Goal: Task Accomplishment & Management: Use online tool/utility

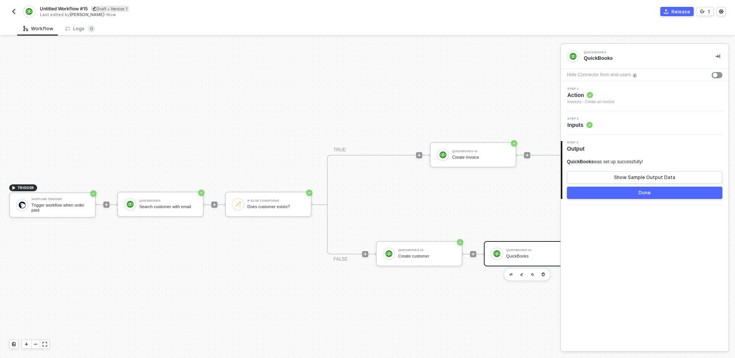
scroll to position [14, 0]
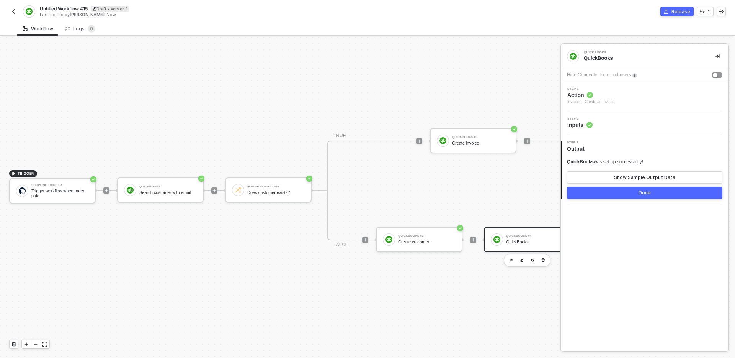
drag, startPoint x: 511, startPoint y: 193, endPoint x: 472, endPoint y: 191, distance: 38.7
click at [472, 191] on div "TRUE QuickBooks #3 Create invoice FALSE QuickBooks #2 Create customer QuickBook…" at bounding box center [473, 191] width 293 height 100
click at [108, 189] on icon "icon-play" at bounding box center [106, 190] width 5 height 5
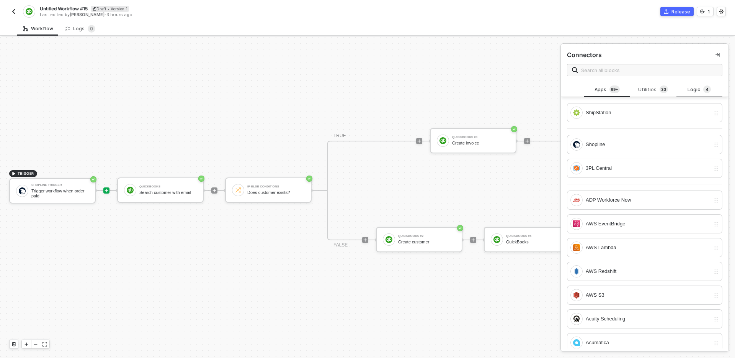
click at [698, 89] on div "Logic 4" at bounding box center [700, 89] width 34 height 8
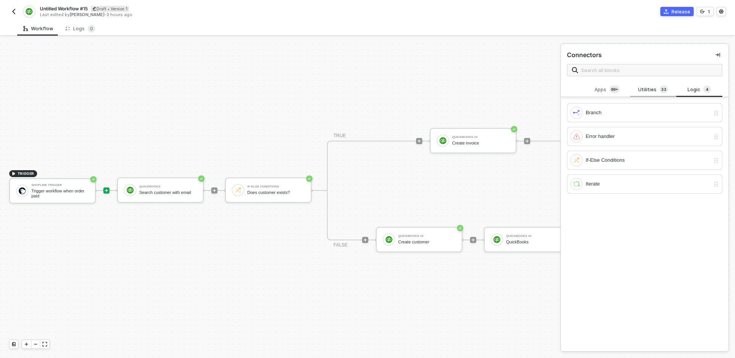
click at [650, 88] on div "Utilities 3 3" at bounding box center [654, 89] width 34 height 8
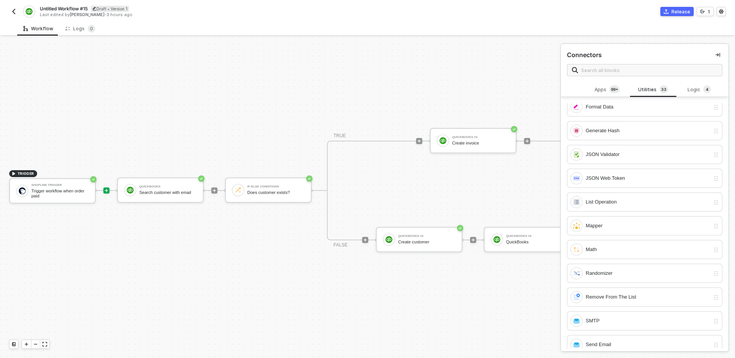
scroll to position [296, 0]
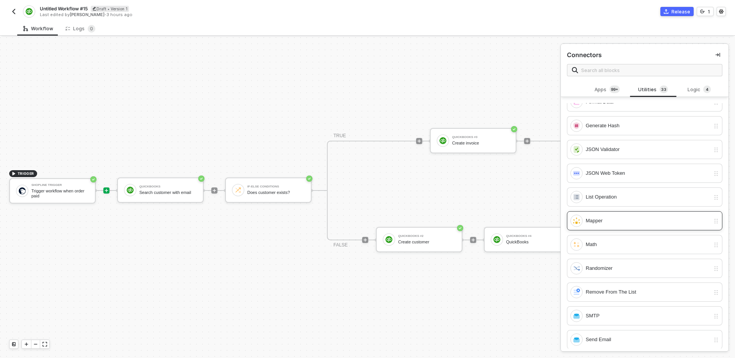
click at [626, 219] on div "Mapper" at bounding box center [648, 220] width 124 height 8
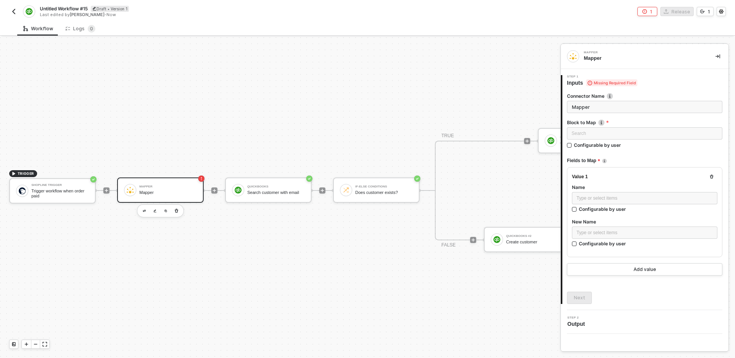
click at [174, 195] on div "Mapper Mapper" at bounding box center [167, 190] width 57 height 15
click at [604, 132] on div "Search" at bounding box center [645, 133] width 156 height 12
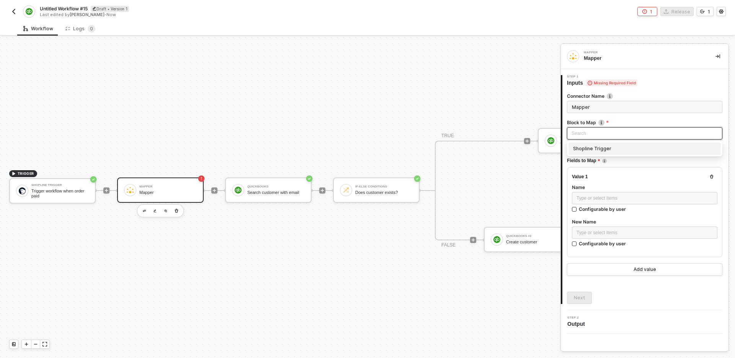
click at [612, 152] on div "Shopline Trigger" at bounding box center [644, 148] width 143 height 8
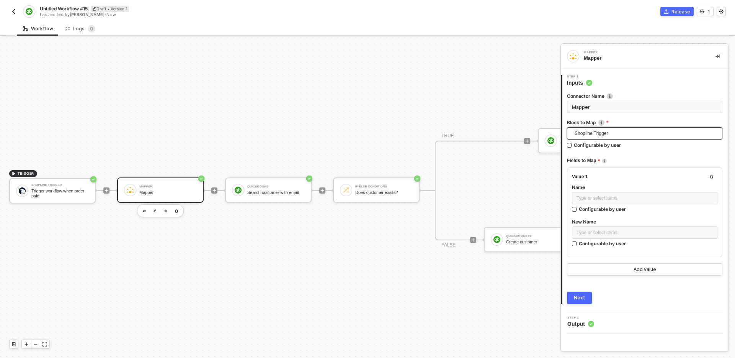
click at [575, 133] on span "Shopline Trigger" at bounding box center [646, 133] width 143 height 11
click at [617, 146] on div "Shopline Trigger" at bounding box center [644, 148] width 143 height 8
click at [635, 196] on div "Type or select items ﻿" at bounding box center [645, 198] width 136 height 7
click at [637, 218] on label "New Name" at bounding box center [645, 221] width 146 height 7
click at [620, 200] on div "Type or select items ﻿" at bounding box center [645, 198] width 136 height 7
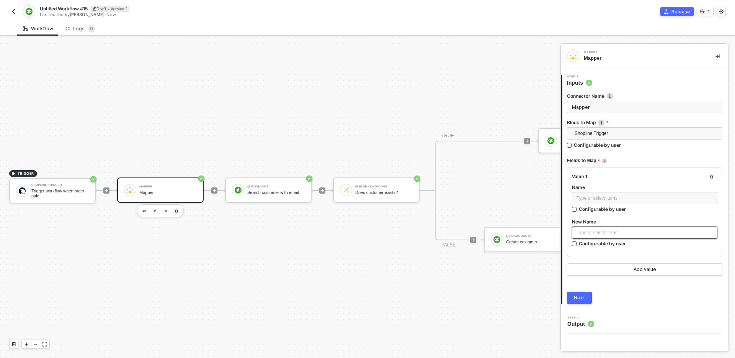
click at [628, 229] on div "Type or select items ﻿" at bounding box center [645, 232] width 136 height 7
click at [617, 255] on div "Value 1 Name Type or select items ﻿ Configurable by user New Name Type or selec…" at bounding box center [645, 212] width 156 height 90
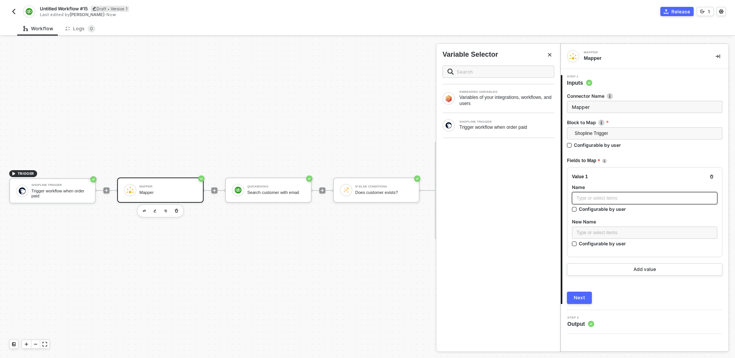
click at [649, 195] on div "Type or select items ﻿" at bounding box center [645, 198] width 136 height 7
click at [498, 126] on div "Trigger workflow when order paid" at bounding box center [507, 127] width 95 height 6
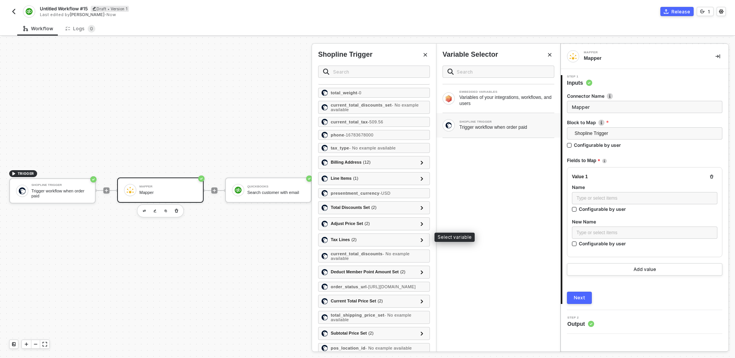
scroll to position [121, 0]
click at [412, 176] on div "Line Items ( 1 )" at bounding box center [370, 177] width 96 height 9
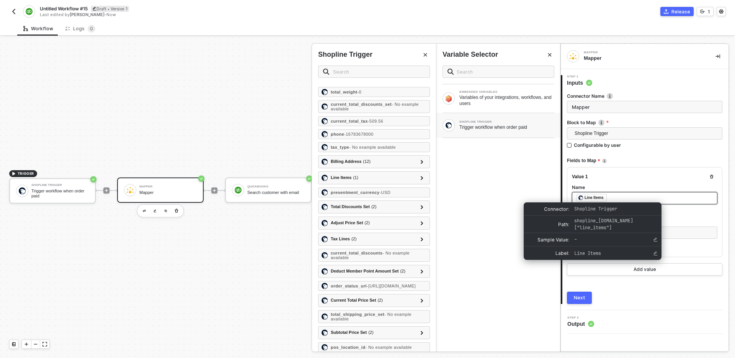
click at [599, 196] on div "Line Items" at bounding box center [594, 197] width 19 height 7
click at [619, 196] on div "﻿ ﻿ Line Items ﻿" at bounding box center [645, 198] width 136 height 8
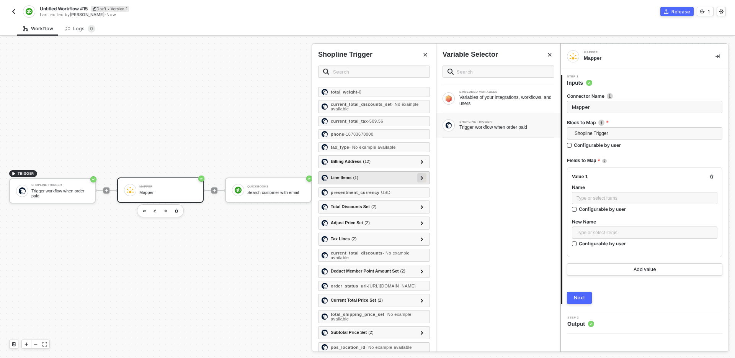
click at [421, 178] on icon at bounding box center [422, 178] width 3 height 4
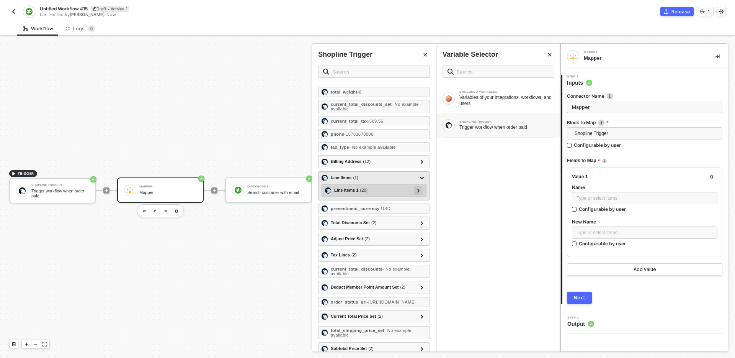
click at [421, 188] on div at bounding box center [418, 190] width 9 height 9
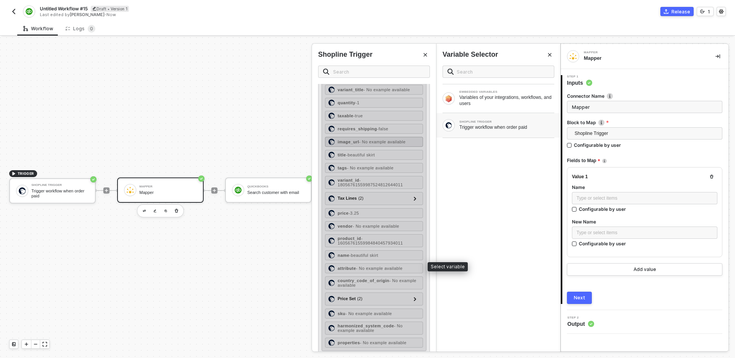
scroll to position [219, 0]
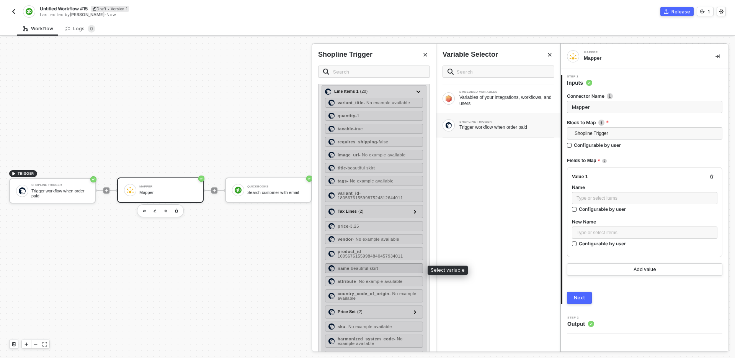
click at [387, 266] on div "name - beautiful skirt" at bounding box center [374, 268] width 98 height 10
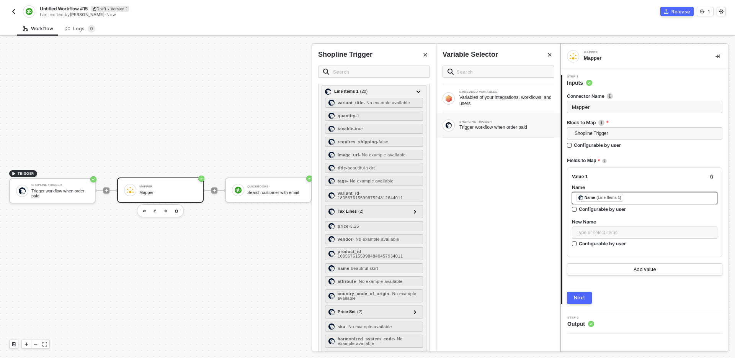
click at [653, 192] on div "﻿ ﻿ Name (Line Items 1) ﻿" at bounding box center [645, 198] width 146 height 12
click at [651, 203] on div "﻿ ﻿ Name (Line Items 1) ﻿" at bounding box center [645, 198] width 146 height 12
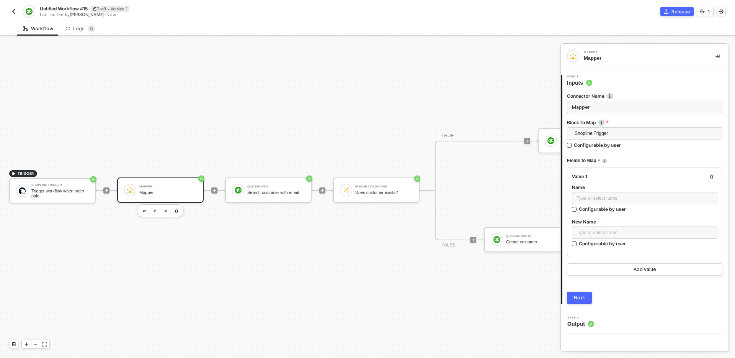
click at [543, 73] on div "TRIGGER Shopline Trigger Trigger workflow when order paid Mapper Mapper QuickBo…" at bounding box center [371, 190] width 742 height 335
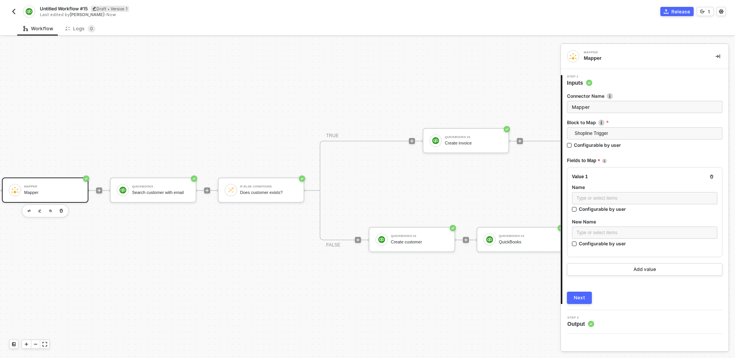
scroll to position [14, 116]
click at [436, 188] on div "TRUE QuickBooks #3 Create invoice FALSE QuickBooks #2 Create customer QuickBook…" at bounding box center [465, 191] width 293 height 100
click at [475, 208] on div "TRUE QuickBooks #3 Create invoice FALSE QuickBooks #2 Create customer QuickBook…" at bounding box center [465, 191] width 293 height 100
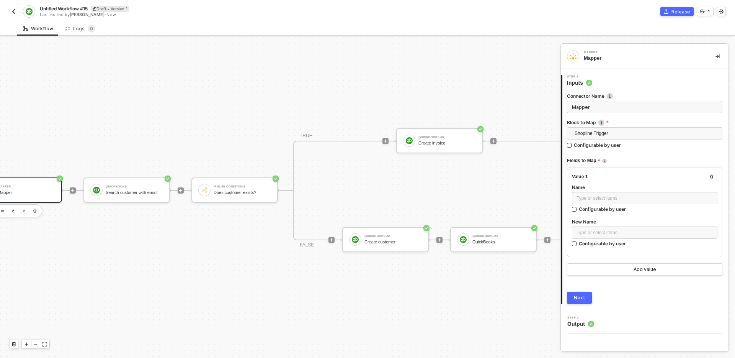
scroll to position [14, 142]
click at [439, 145] on div "Create invoice" at bounding box center [446, 143] width 57 height 5
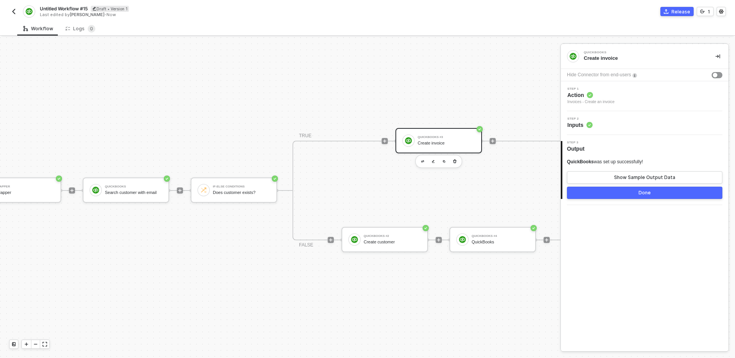
click at [622, 114] on div "Step 2 Inputs" at bounding box center [645, 123] width 168 height 24
click at [625, 117] on div "Step 2 Inputs" at bounding box center [646, 122] width 166 height 11
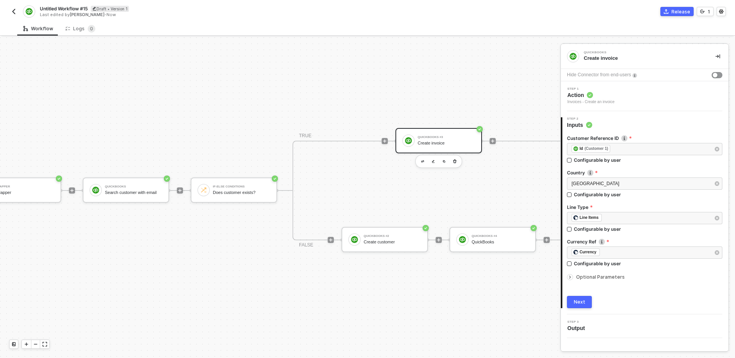
click at [650, 123] on div "Step 2 Inputs" at bounding box center [646, 122] width 166 height 11
click at [603, 275] on span "Optional Parameters" at bounding box center [600, 277] width 49 height 6
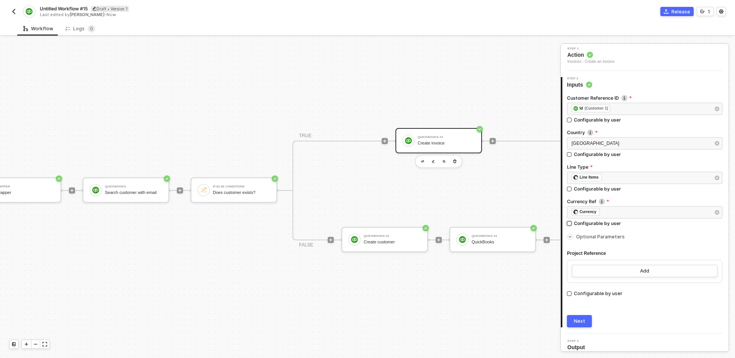
scroll to position [46, 0]
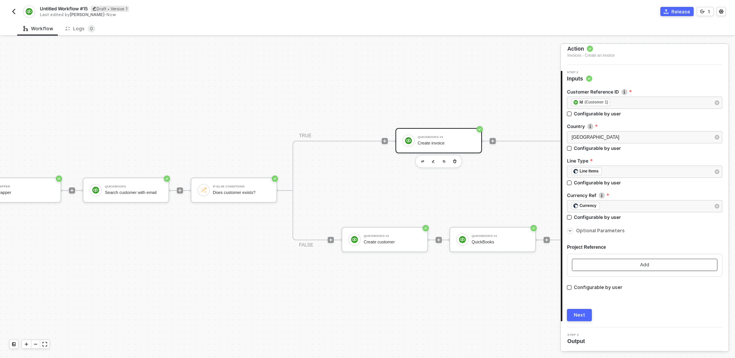
click at [665, 265] on button "Add" at bounding box center [645, 265] width 146 height 12
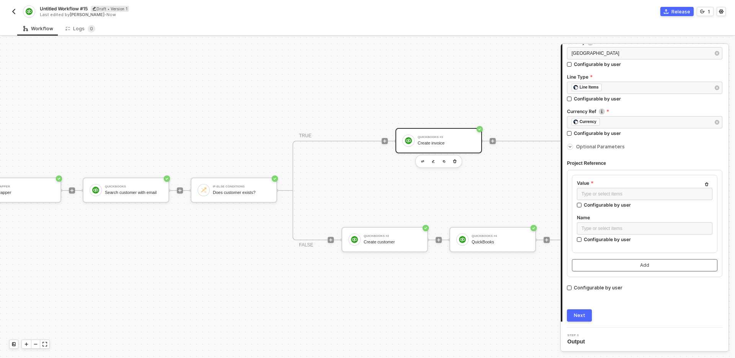
scroll to position [131, 0]
click at [708, 183] on icon "button" at bounding box center [707, 184] width 3 height 4
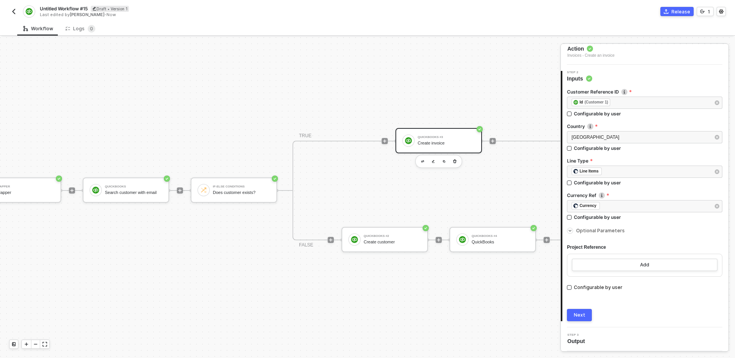
click at [594, 162] on label "Line Type" at bounding box center [645, 160] width 156 height 7
drag, startPoint x: 584, startPoint y: 159, endPoint x: 570, endPoint y: 159, distance: 13.4
click at [570, 159] on label "Line Type" at bounding box center [645, 160] width 156 height 7
click at [604, 157] on label "Line Type" at bounding box center [645, 160] width 156 height 7
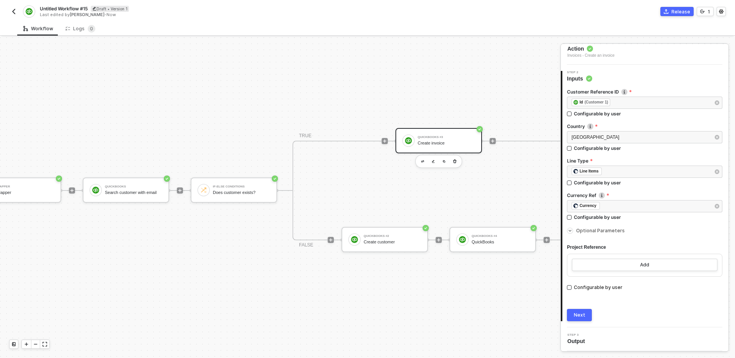
click at [336, 97] on div "TRIGGER Shopline Trigger Trigger workflow when order paid Mapper Mapper QuickBo…" at bounding box center [229, 190] width 742 height 335
drag, startPoint x: 331, startPoint y: 96, endPoint x: 359, endPoint y: 96, distance: 27.6
click at [359, 96] on div "TRIGGER Shopline Trigger Trigger workflow when order paid Mapper Mapper QuickBo…" at bounding box center [229, 190] width 742 height 335
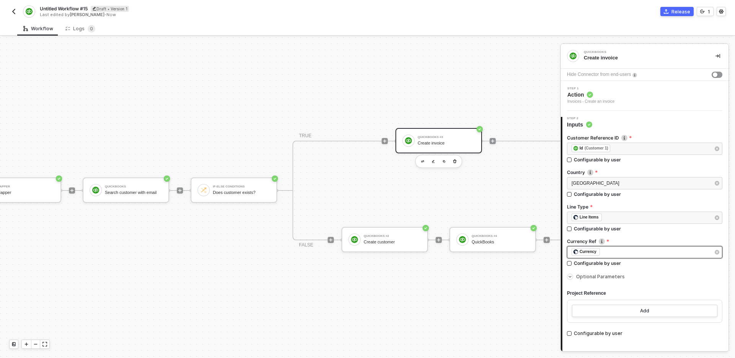
scroll to position [0, 0]
click at [677, 198] on div "United States Configurable by user" at bounding box center [645, 188] width 156 height 23
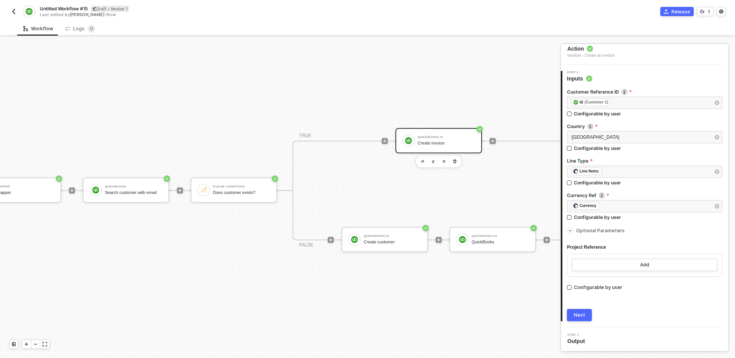
click at [635, 312] on div "Next" at bounding box center [645, 315] width 156 height 12
click at [415, 303] on div "TRIGGER Shopline Trigger Trigger workflow when order paid Mapper Mapper QuickBo…" at bounding box center [229, 190] width 742 height 335
drag, startPoint x: 566, startPoint y: 247, endPoint x: 632, endPoint y: 247, distance: 66.6
click at [632, 247] on div "Customer Reference ID Reference to a customer or job. ﻿ ﻿ Id (Customer 1) ﻿ Con…" at bounding box center [646, 201] width 166 height 239
click at [632, 247] on div "Project Reference" at bounding box center [645, 247] width 156 height 13
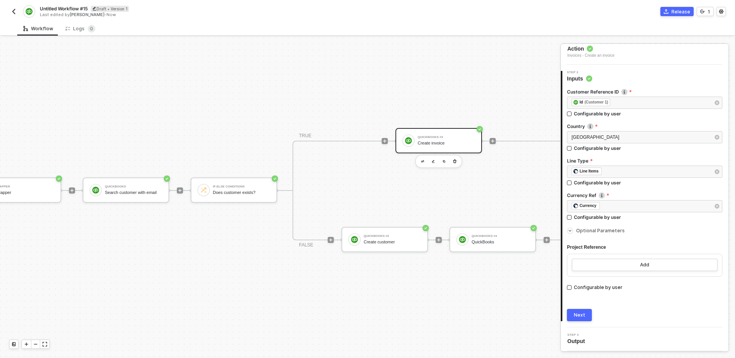
click at [365, 86] on div "TRIGGER Shopline Trigger Trigger workflow when order paid Mapper Mapper QuickBo…" at bounding box center [229, 190] width 742 height 335
click at [16, 11] on img "button" at bounding box center [14, 11] width 6 height 6
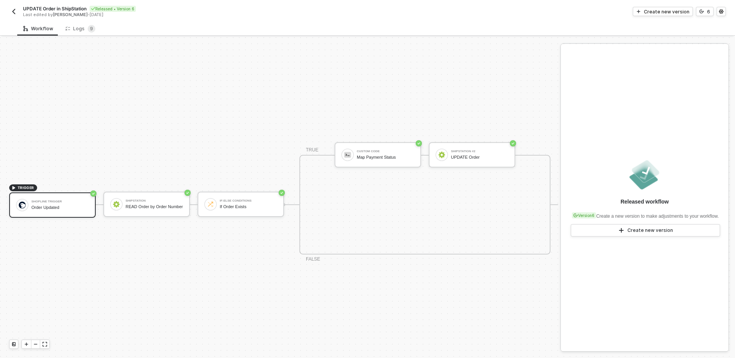
scroll to position [14, 0]
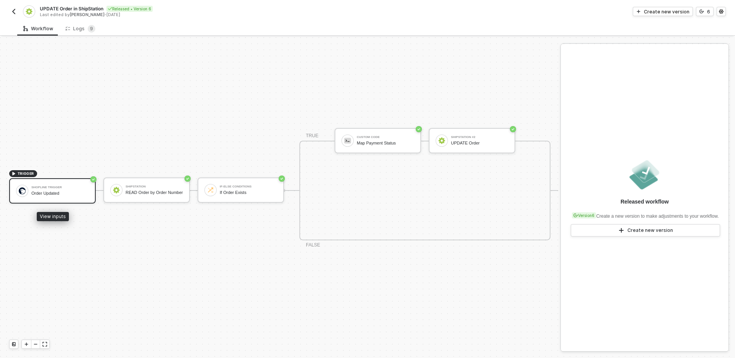
click at [86, 196] on div "Shopline Trigger Order Updated" at bounding box center [59, 190] width 57 height 15
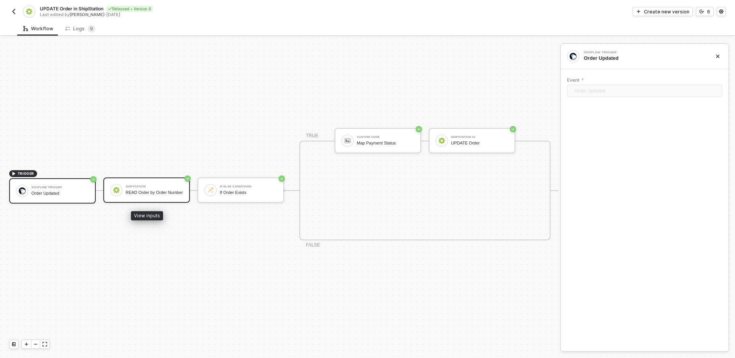
click at [177, 199] on div "ShipStation READ Order by Order Number" at bounding box center [146, 189] width 87 height 25
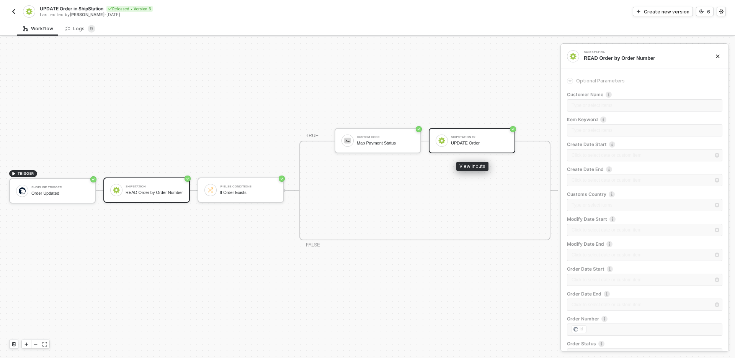
scroll to position [14, 2]
click at [11, 13] on img "button" at bounding box center [14, 11] width 6 height 6
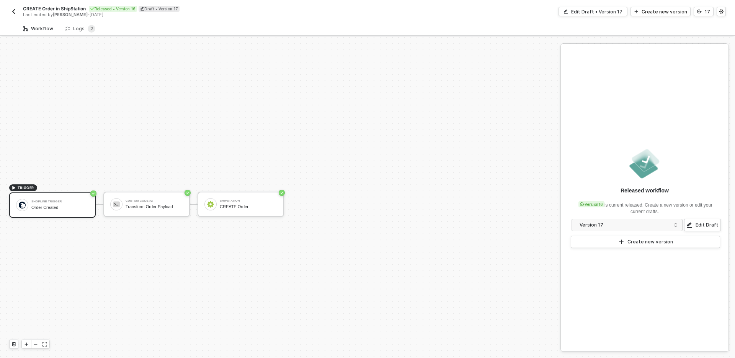
scroll to position [14, 0]
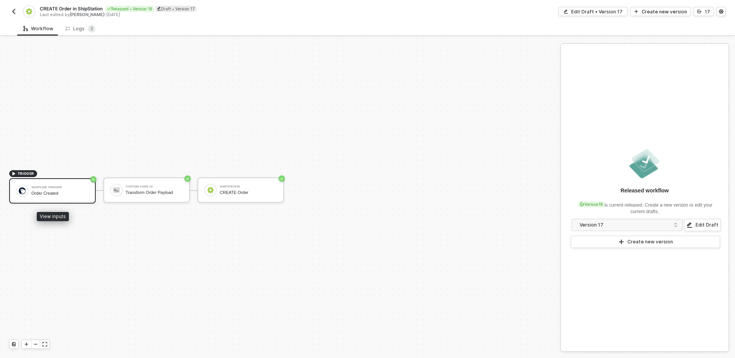
click at [65, 197] on div "Shopline Trigger Order Created" at bounding box center [59, 190] width 57 height 15
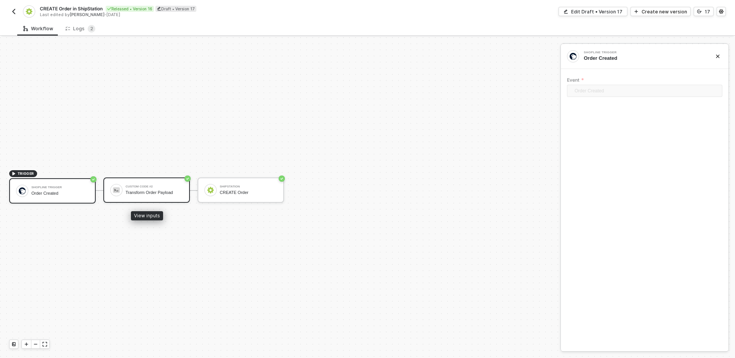
click at [160, 188] on div "Custom Code #2 Transform Order Payload" at bounding box center [154, 190] width 57 height 15
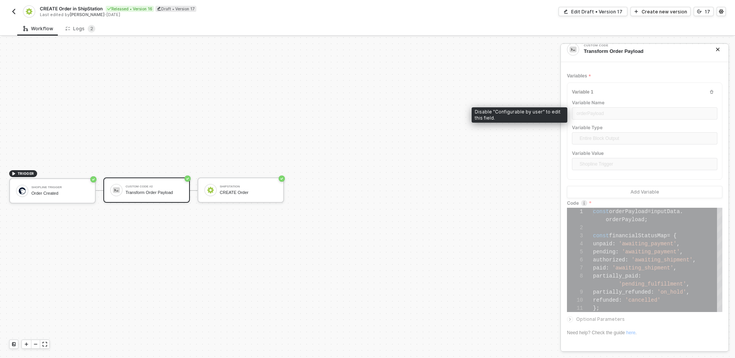
scroll to position [8, 0]
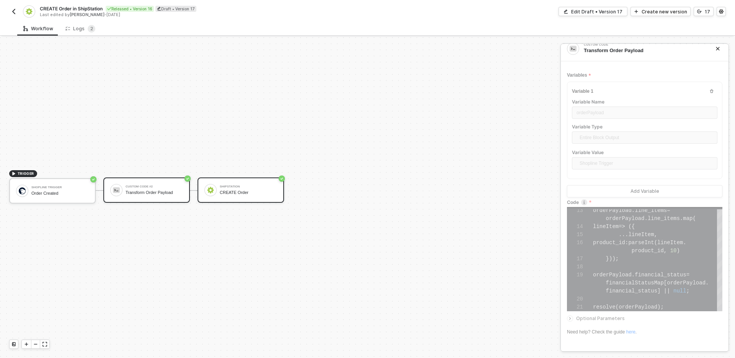
click at [264, 198] on div "ShipStation CREATE Order" at bounding box center [241, 189] width 87 height 25
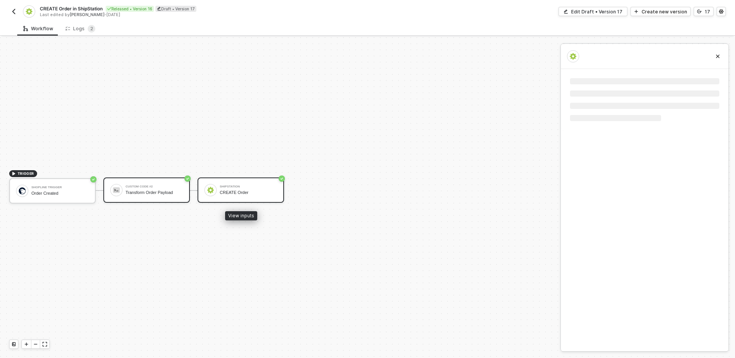
scroll to position [0, 0]
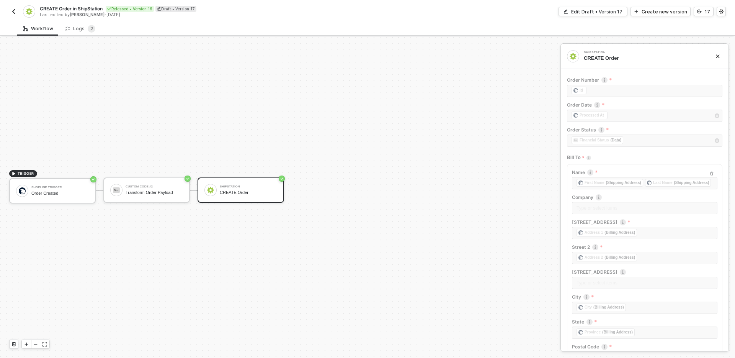
click at [15, 10] on img "button" at bounding box center [14, 11] width 6 height 6
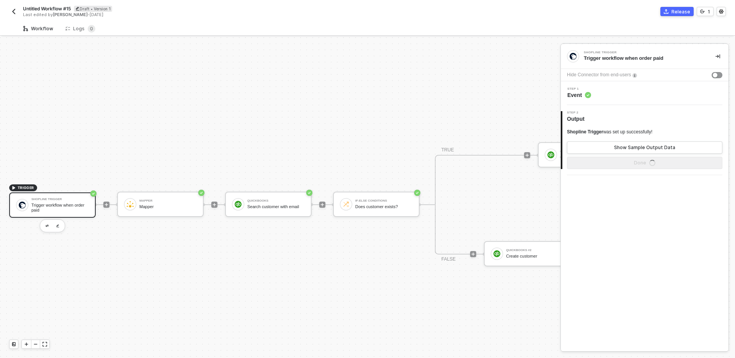
scroll to position [14, 0]
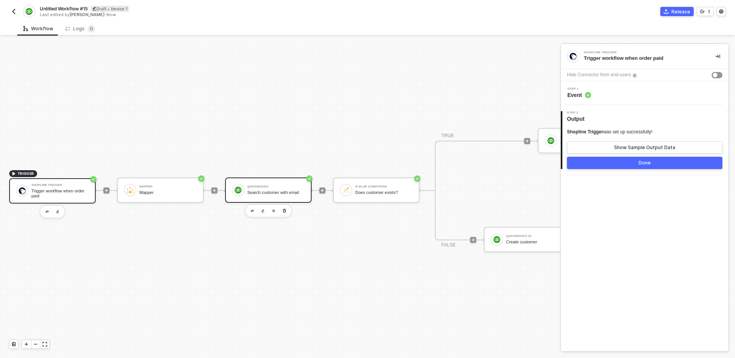
click at [255, 190] on div "Search customer with email" at bounding box center [275, 192] width 57 height 5
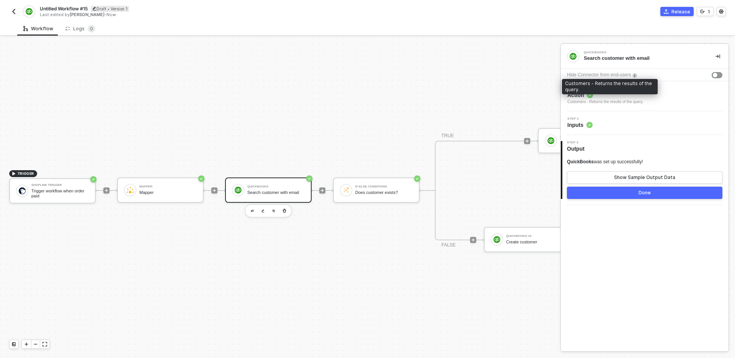
click at [641, 104] on div "Customers - Returns the results of the query." at bounding box center [606, 102] width 76 height 6
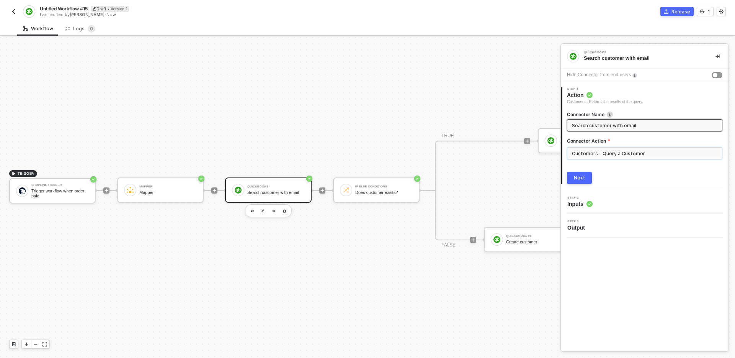
click at [658, 154] on input "Customers - Query a Customer" at bounding box center [645, 153] width 156 height 12
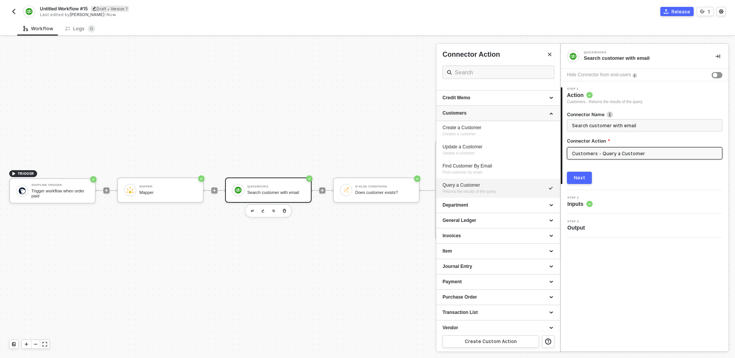
scroll to position [92, 0]
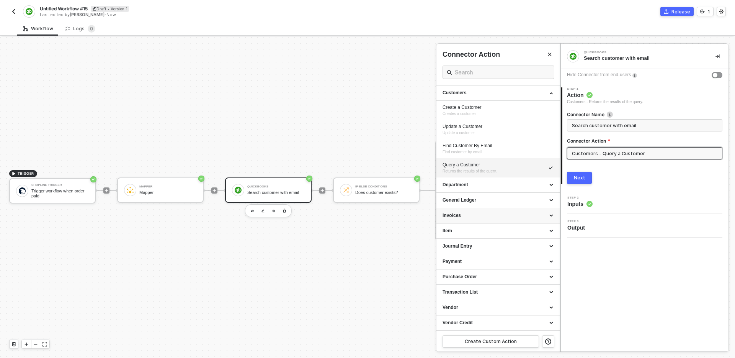
click at [506, 215] on div "Invoices" at bounding box center [498, 215] width 111 height 7
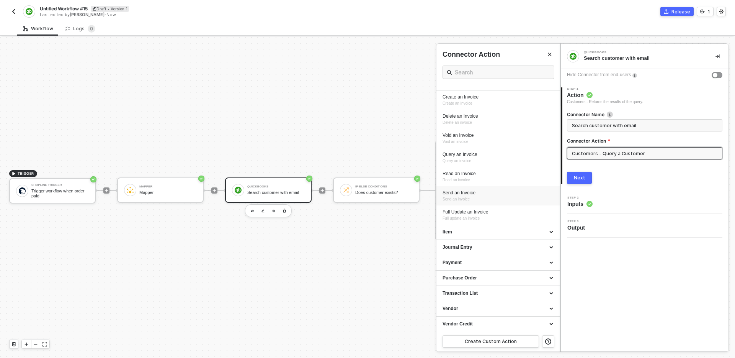
scroll to position [226, 0]
click at [518, 234] on div "Item" at bounding box center [499, 230] width 124 height 15
click at [491, 130] on div "Create an Item" at bounding box center [498, 130] width 111 height 7
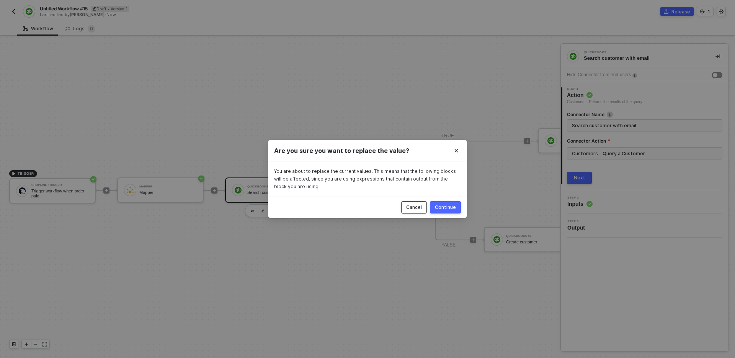
click at [418, 212] on button "Cancel" at bounding box center [414, 207] width 26 height 12
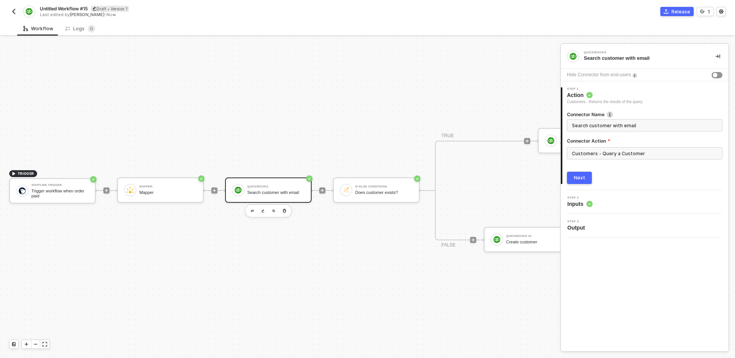
click at [381, 247] on div "TRIGGER Shopline Trigger Trigger workflow when order paid Mapper Mapper QuickBo…" at bounding box center [371, 190] width 742 height 335
click at [178, 211] on icon "button" at bounding box center [176, 211] width 5 height 6
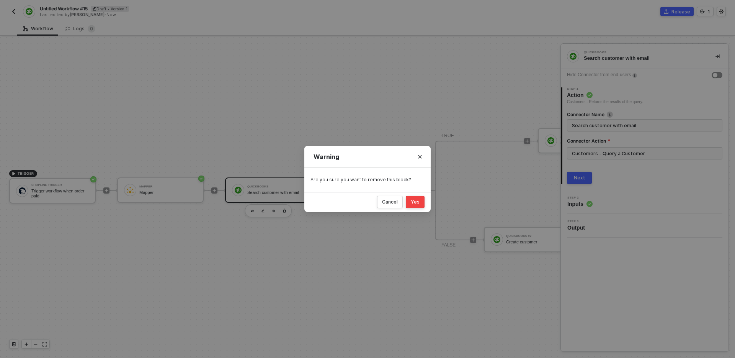
click at [419, 204] on div "Yes" at bounding box center [415, 202] width 9 height 6
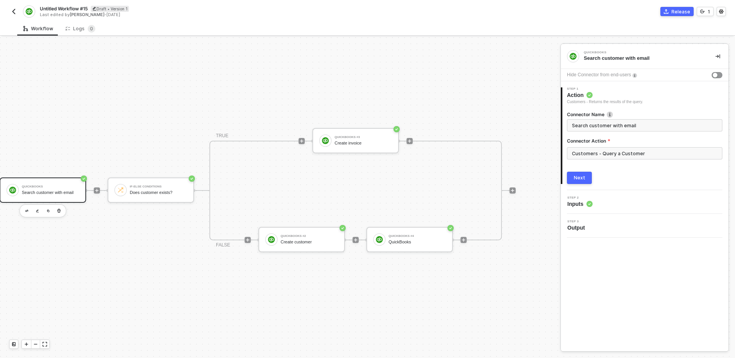
scroll to position [14, 121]
click at [301, 143] on icon "icon-play" at bounding box center [298, 141] width 5 height 5
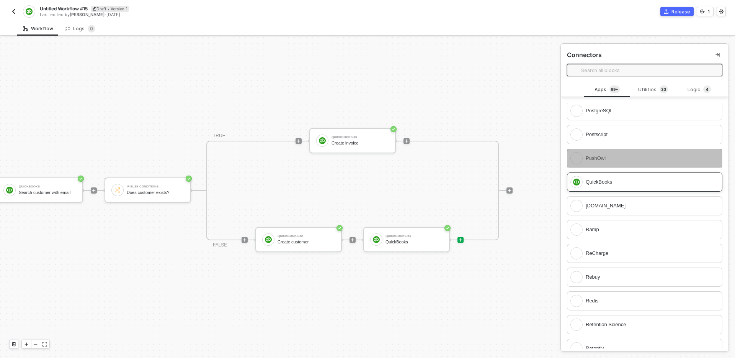
scroll to position [2697, 0]
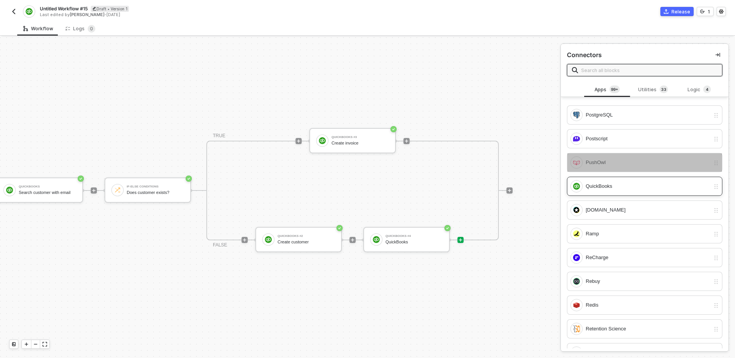
click at [630, 181] on div "QuickBooks" at bounding box center [641, 186] width 140 height 12
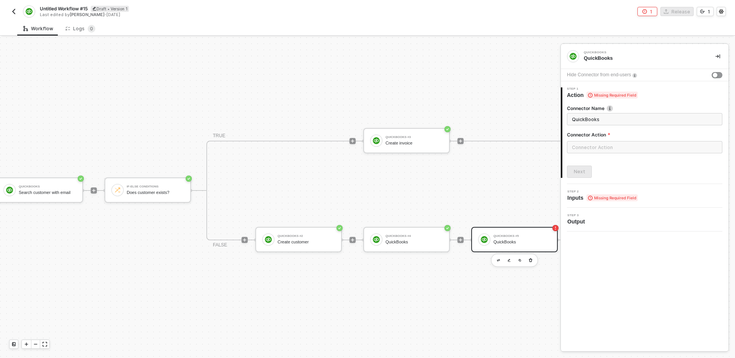
click at [622, 139] on div "Connector Action" at bounding box center [645, 136] width 156 height 10
click at [622, 146] on input "text" at bounding box center [645, 147] width 156 height 12
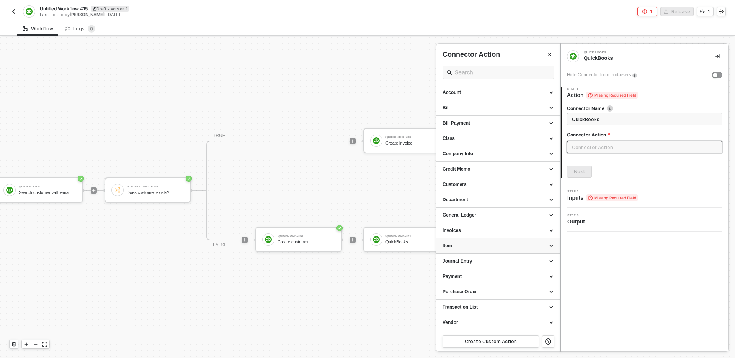
click at [506, 241] on div "Item" at bounding box center [499, 245] width 124 height 15
click at [501, 260] on div "Create an Item" at bounding box center [498, 260] width 111 height 7
type input "Creates a new Item"
type input "Item - Create an Item"
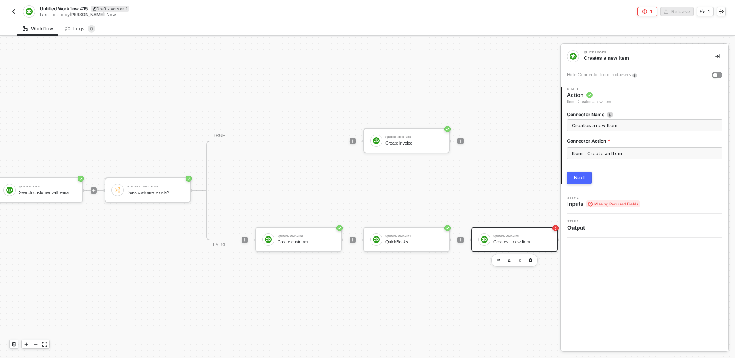
click at [578, 176] on div "Next" at bounding box center [579, 178] width 11 height 6
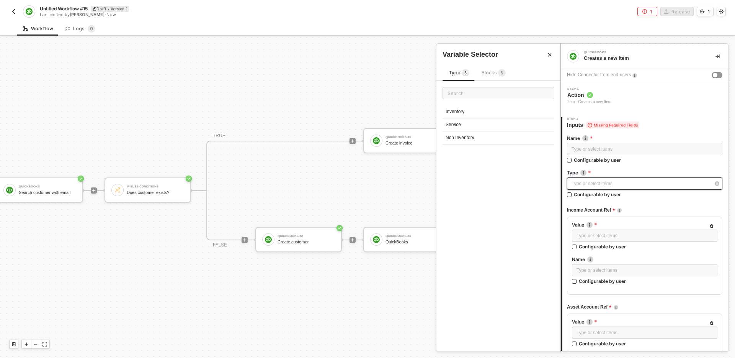
click at [634, 185] on div "Type or select items ﻿" at bounding box center [641, 183] width 139 height 7
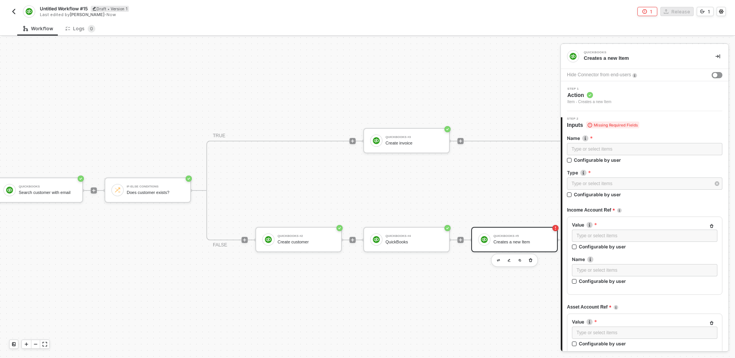
click at [652, 206] on div "Income Account Ref" at bounding box center [645, 210] width 156 height 13
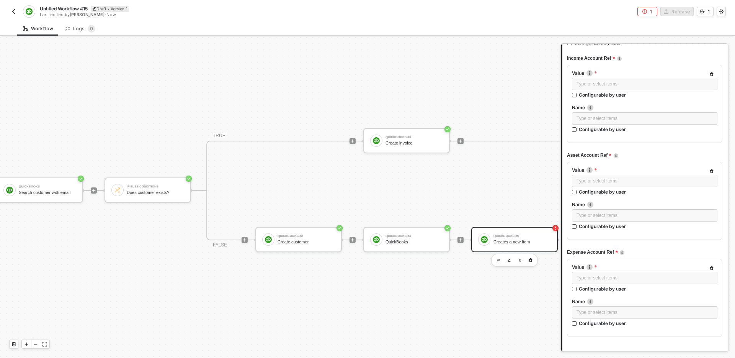
scroll to position [153, 0]
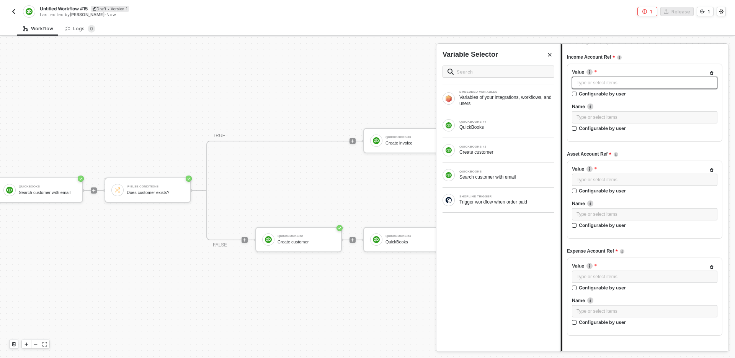
click at [630, 85] on div "Type or select items ﻿" at bounding box center [645, 82] width 136 height 7
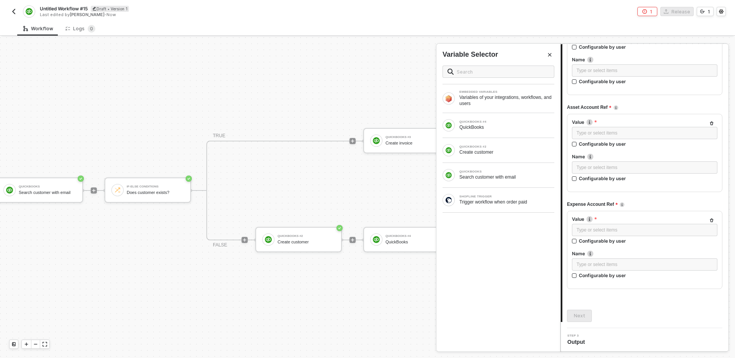
scroll to position [200, 0]
click at [662, 299] on div "Name Type or select items ﻿ Configurable by user Type Type or select items ﻿ Co…" at bounding box center [645, 124] width 156 height 393
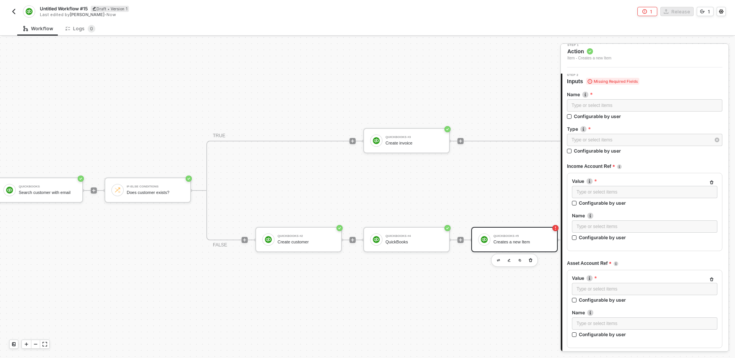
scroll to position [0, 0]
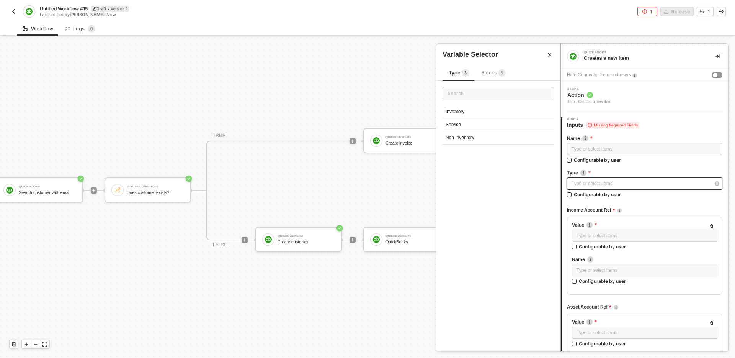
click at [639, 186] on div "Type or select items ﻿" at bounding box center [641, 183] width 139 height 7
click at [465, 136] on div "Non Inventory" at bounding box center [499, 137] width 112 height 13
click at [630, 184] on div "Non Inventory" at bounding box center [641, 183] width 139 height 7
click at [479, 122] on div "Service" at bounding box center [499, 124] width 112 height 13
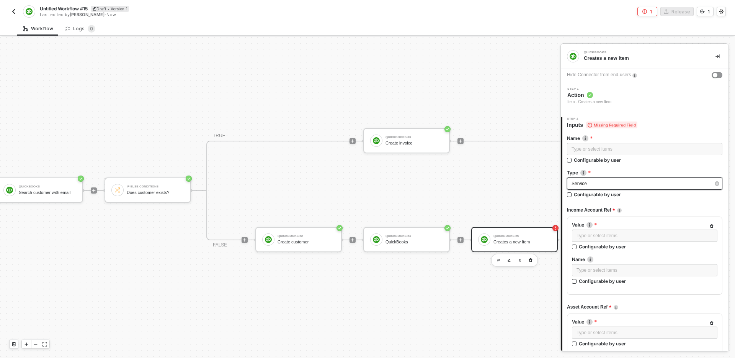
click at [606, 183] on div "Service" at bounding box center [641, 183] width 139 height 7
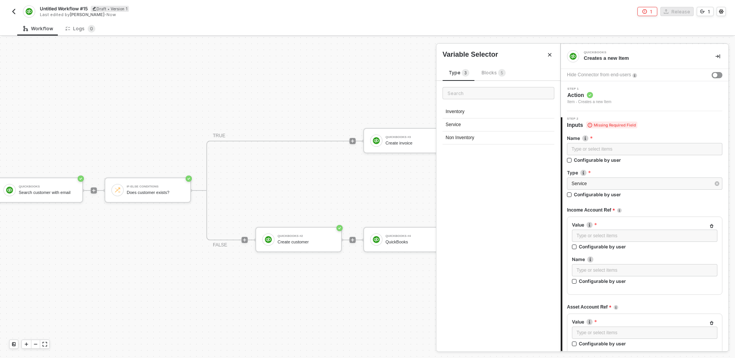
click at [494, 72] on span "Blocks 5" at bounding box center [494, 73] width 24 height 6
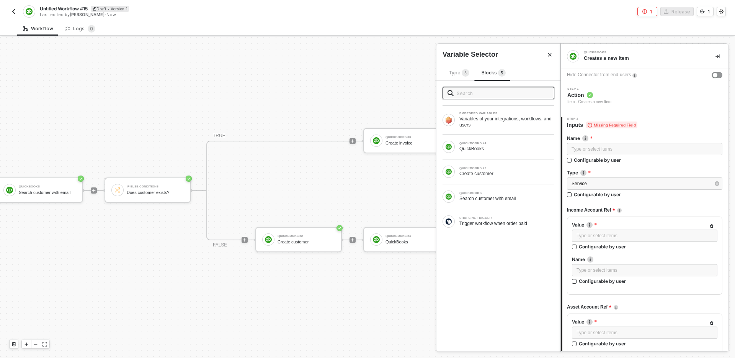
click at [548, 54] on icon "Close" at bounding box center [550, 54] width 5 height 5
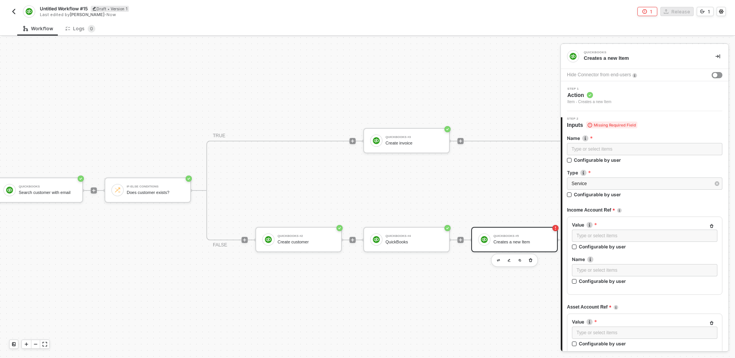
click at [637, 102] on div "Step 1 Action Item - Creates a new Item" at bounding box center [646, 96] width 166 height 18
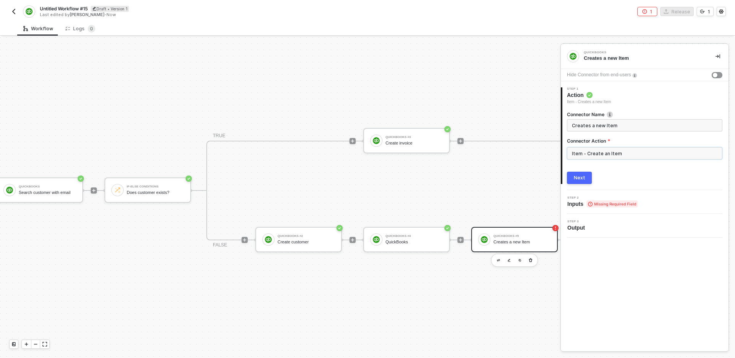
click at [621, 154] on input "Item - Create an Item" at bounding box center [645, 153] width 156 height 12
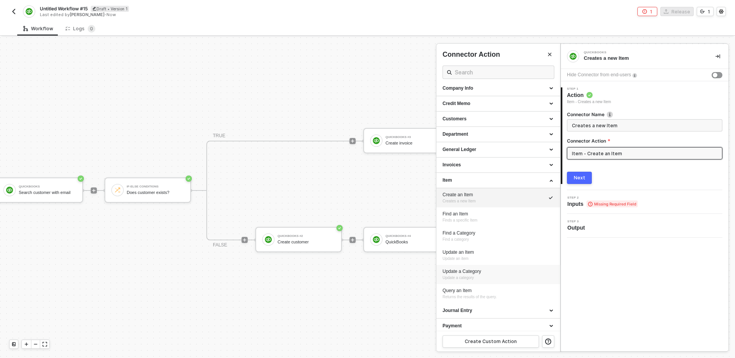
scroll to position [66, 0]
click at [511, 291] on div "Query an Item" at bounding box center [498, 290] width 111 height 7
type input "Returns the results of the query."
type input "Item - Query an Item"
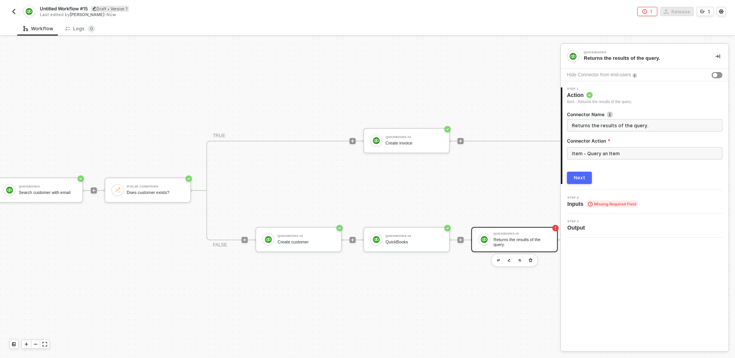
click at [585, 176] on button "Next" at bounding box center [579, 178] width 25 height 12
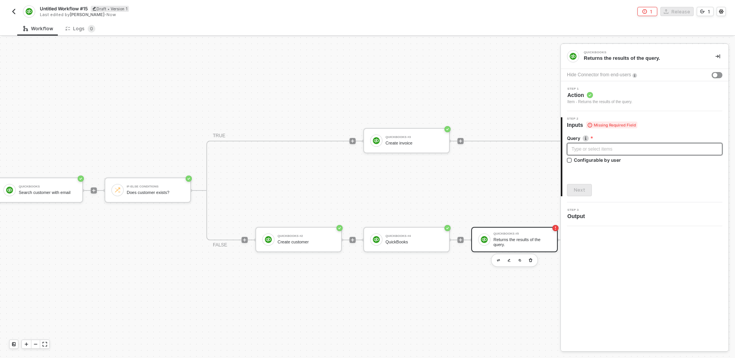
click at [601, 150] on div "Type or select items ﻿" at bounding box center [645, 149] width 146 height 7
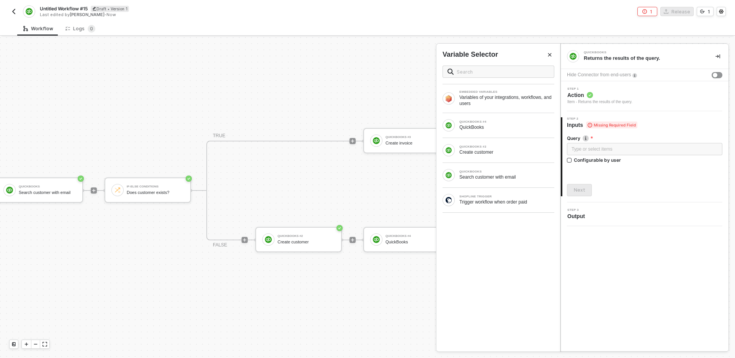
click at [629, 189] on div "Next" at bounding box center [645, 190] width 156 height 12
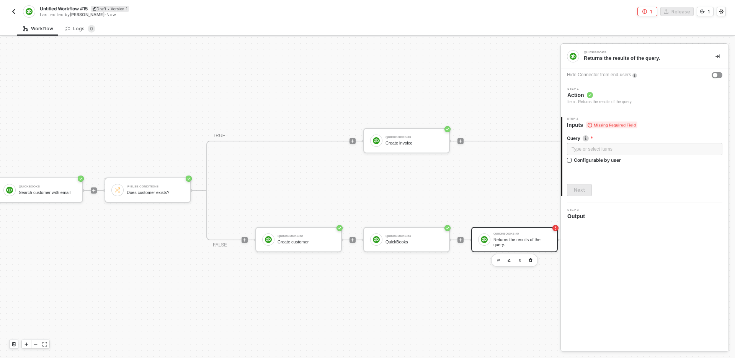
click at [625, 105] on div "Step 1 Action Item - Returns the results of the query." at bounding box center [645, 96] width 168 height 30
click at [649, 93] on div "Step 1 Action Item - Returns the results of the query." at bounding box center [646, 96] width 166 height 18
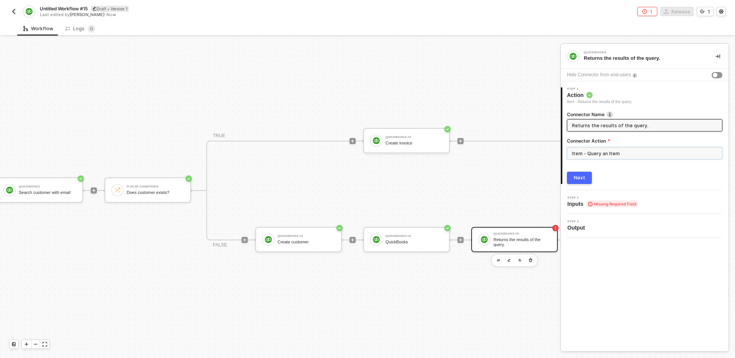
click at [634, 156] on input "Item - Query an Item" at bounding box center [645, 153] width 156 height 12
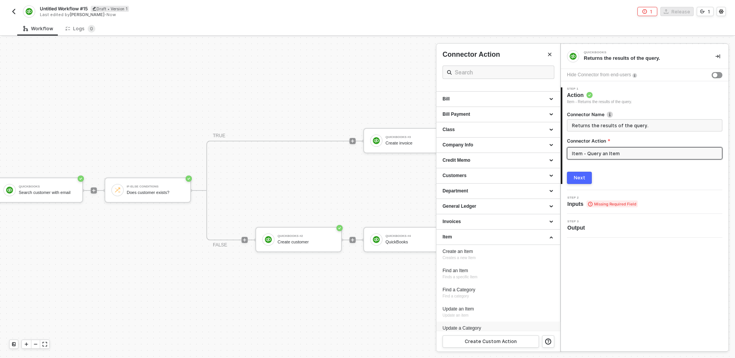
scroll to position [0, 0]
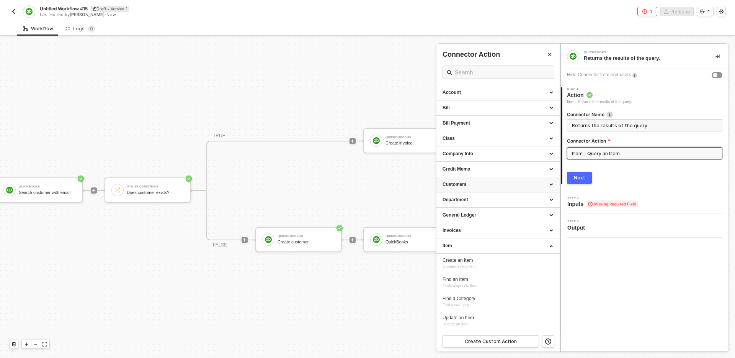
click at [485, 187] on div "Customers" at bounding box center [498, 184] width 111 height 7
click at [485, 185] on div "Customers" at bounding box center [498, 184] width 111 height 7
click at [498, 240] on div "Find Customer By Email Find customer by email" at bounding box center [498, 240] width 111 height 13
type input "Find customer by email"
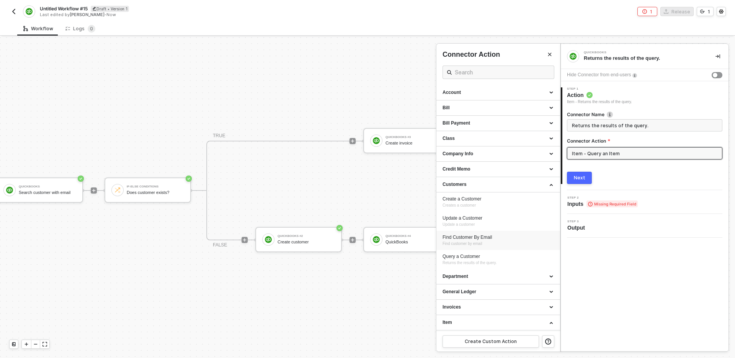
type input "Customers - Find Customer By Email"
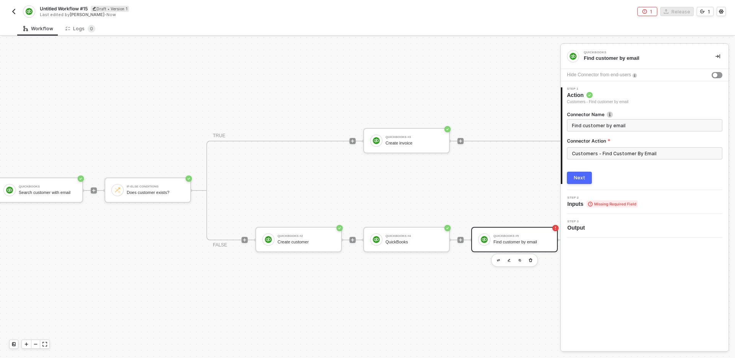
click at [589, 179] on button "Next" at bounding box center [579, 178] width 25 height 12
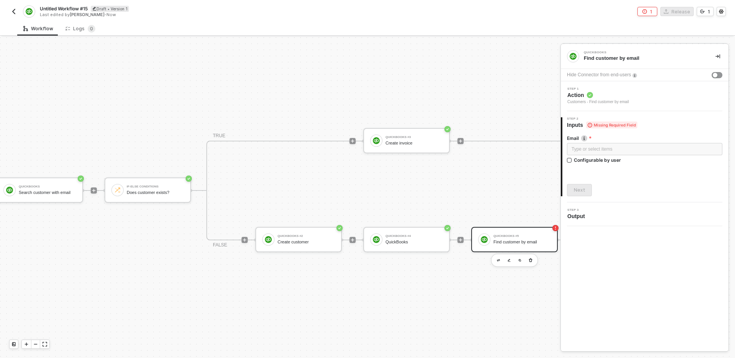
click at [601, 98] on span "Action" at bounding box center [599, 95] width 62 height 8
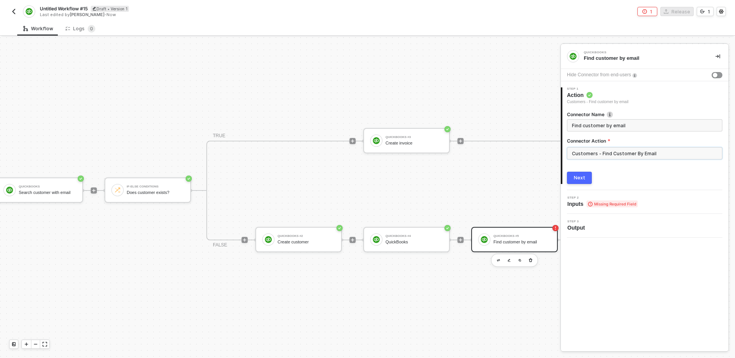
click at [619, 156] on input "Customers - Find Customer By Email" at bounding box center [645, 153] width 156 height 12
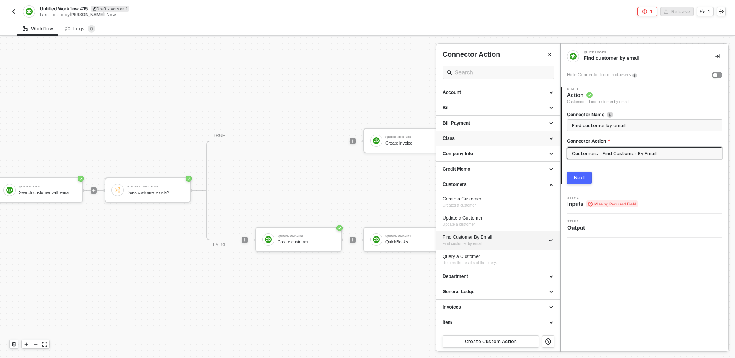
click at [489, 138] on div "Class" at bounding box center [498, 138] width 111 height 7
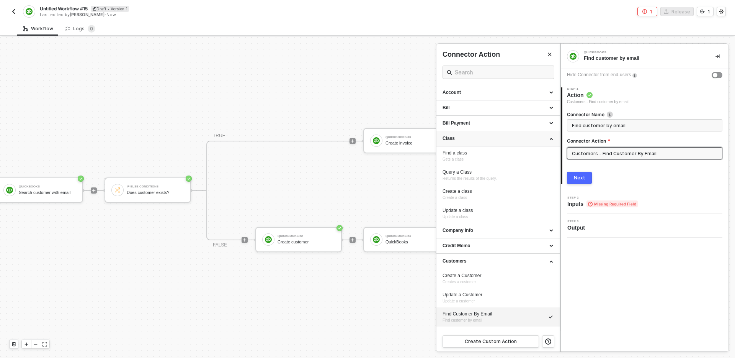
click at [489, 138] on div "Class" at bounding box center [498, 138] width 111 height 7
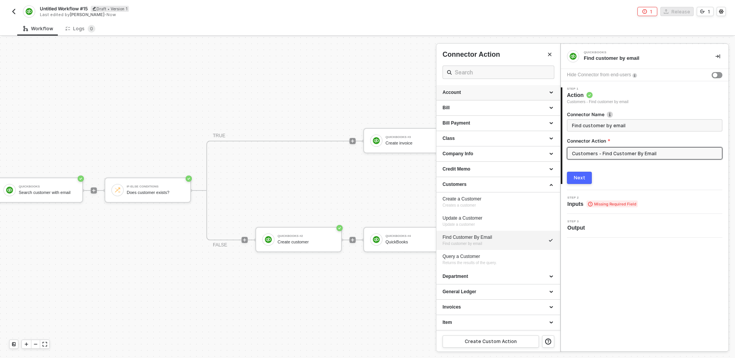
click at [481, 90] on div "Account" at bounding box center [498, 92] width 111 height 7
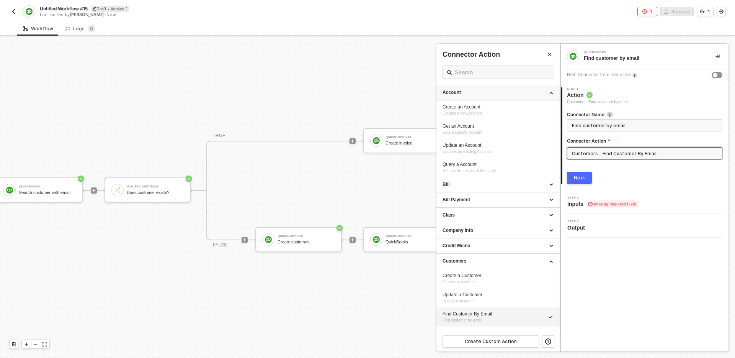
click at [474, 91] on div "Account" at bounding box center [498, 92] width 111 height 7
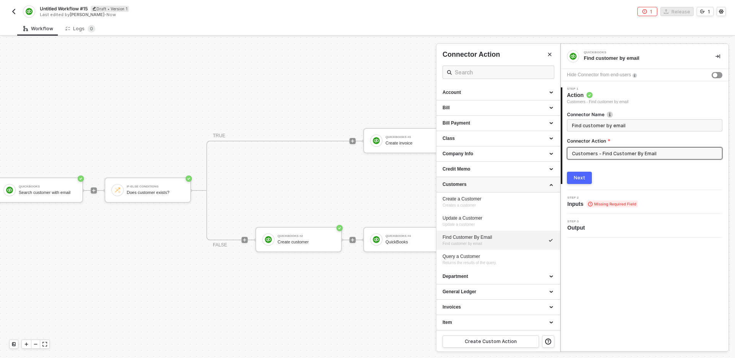
click at [484, 185] on div "Customers" at bounding box center [498, 184] width 111 height 7
click at [397, 302] on div at bounding box center [367, 197] width 735 height 321
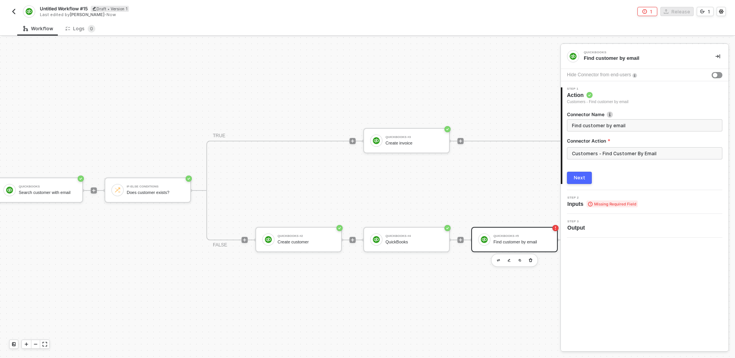
click at [438, 291] on div "TRIGGER Shopline Trigger Trigger workflow when order paid QuickBooks Search cus…" at bounding box center [250, 190] width 742 height 335
click at [644, 273] on div "QuickBooks Find customer by email Hide Connector from end-users 1 Step 1 Action…" at bounding box center [645, 197] width 168 height 307
click at [530, 262] on icon "button" at bounding box center [530, 260] width 3 height 4
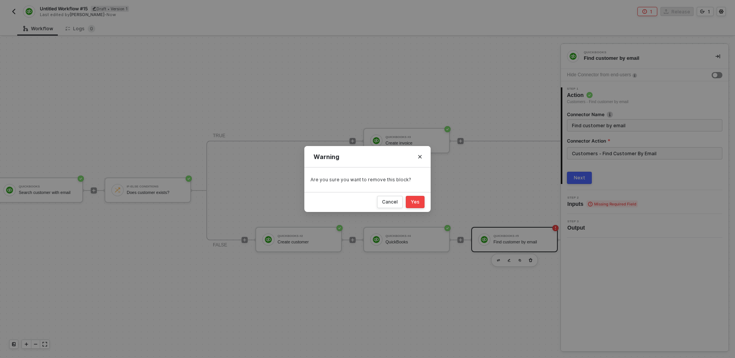
click at [417, 204] on div "Yes" at bounding box center [415, 202] width 9 height 6
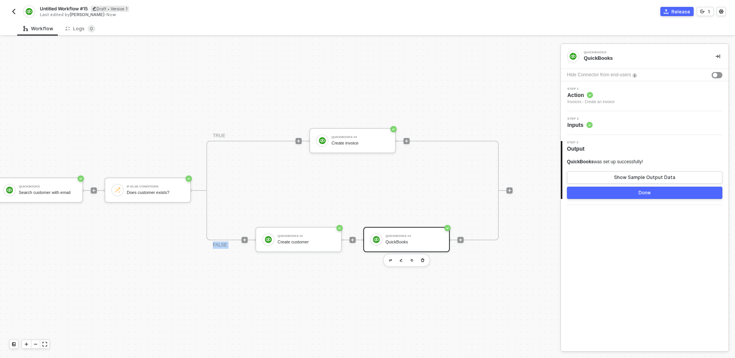
drag, startPoint x: 507, startPoint y: 300, endPoint x: 291, endPoint y: 110, distance: 288.0
click at [291, 110] on div "TRIGGER Shopline Trigger Trigger workflow when order paid QuickBooks Search cus…" at bounding box center [196, 190] width 634 height 335
click at [349, 299] on div "TRIGGER Shopline Trigger Trigger workflow when order paid QuickBooks Search cus…" at bounding box center [196, 190] width 634 height 335
click at [396, 280] on div "TRIGGER Shopline Trigger Trigger workflow when order paid QuickBooks Search cus…" at bounding box center [196, 190] width 634 height 335
click at [404, 183] on div "TRUE QuickBooks #3 Create invoice FALSE QuickBooks #2 Create customer QuickBook…" at bounding box center [352, 191] width 293 height 100
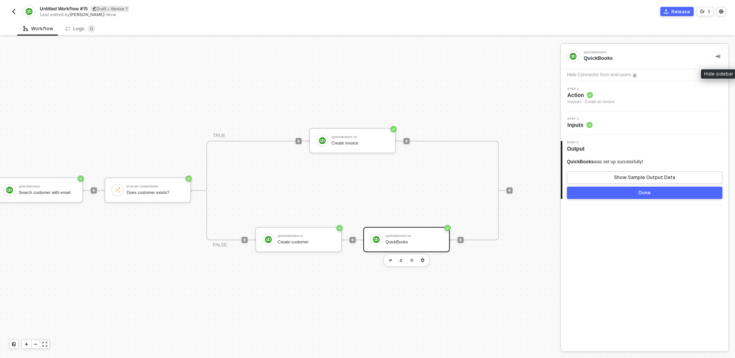
click at [718, 56] on icon "icon-collapse-right" at bounding box center [718, 56] width 5 height 4
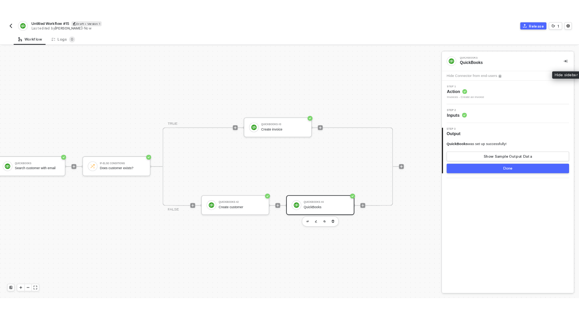
scroll to position [14, 0]
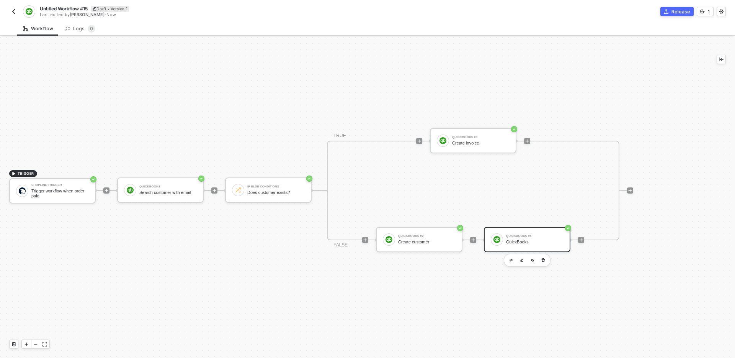
click at [557, 184] on div "TRUE QuickBooks #3 Create invoice FALSE QuickBooks #2 Create customer QuickBook…" at bounding box center [473, 191] width 293 height 100
click at [468, 132] on div "QuickBooks #3 Create invoice" at bounding box center [473, 140] width 87 height 25
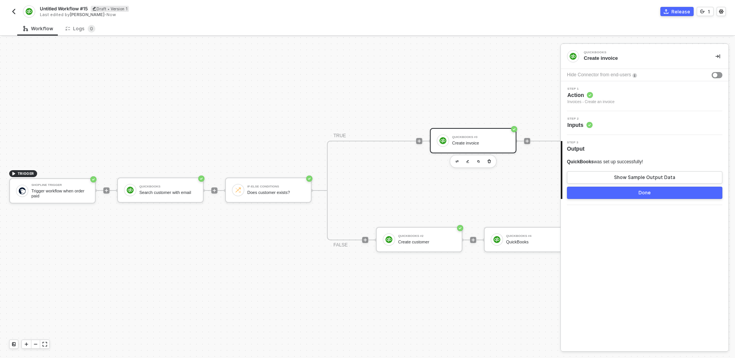
click at [616, 126] on div "Step 2 Inputs" at bounding box center [646, 122] width 166 height 11
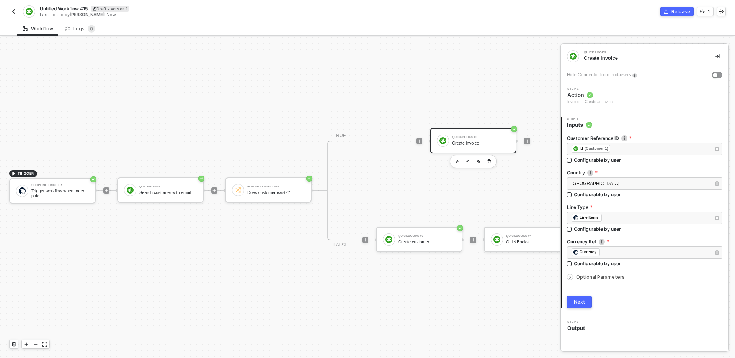
click at [601, 277] on span "Optional Parameters" at bounding box center [600, 277] width 49 height 6
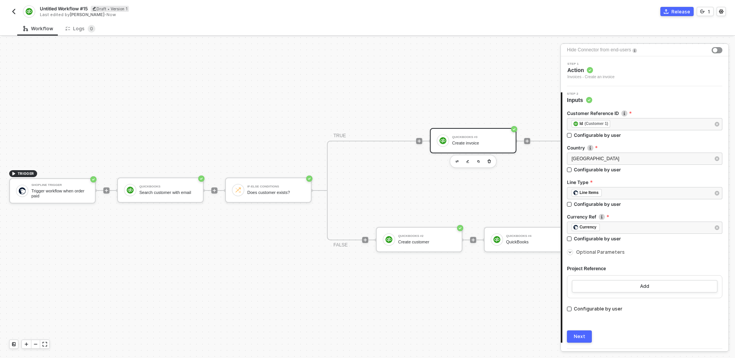
scroll to position [22, 0]
click at [597, 257] on span "Optional Parameters" at bounding box center [600, 255] width 49 height 6
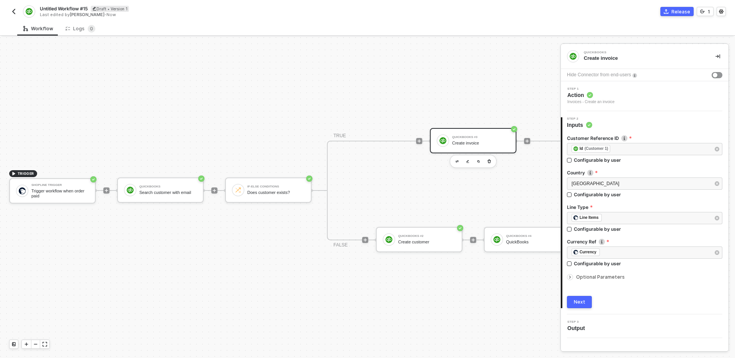
click at [633, 291] on div "Customer Reference ID Reference to a customer or job. ﻿ ﻿ Id (Customer 1) ﻿ Con…" at bounding box center [645, 218] width 156 height 179
click at [444, 66] on div "TRIGGER Shopline Trigger Trigger workflow when order paid QuickBooks Search cus…" at bounding box center [317, 190] width 634 height 335
click at [265, 318] on div "TRIGGER Shopline Trigger Trigger workflow when order paid QuickBooks Search cus…" at bounding box center [317, 190] width 634 height 335
click at [147, 186] on div "QuickBooks" at bounding box center [167, 186] width 57 height 3
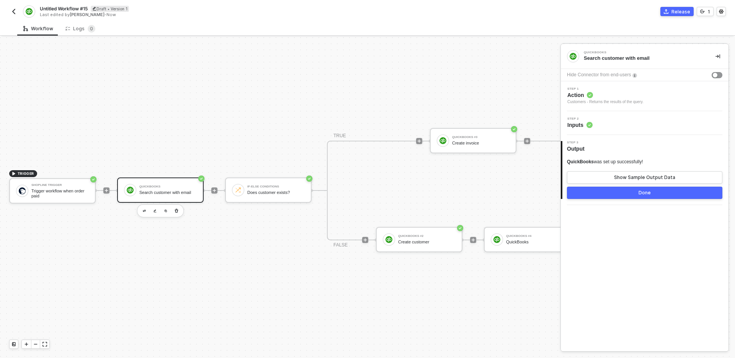
click at [654, 100] on div "Step 1 Action Customers - Returns the results of the query." at bounding box center [646, 96] width 166 height 18
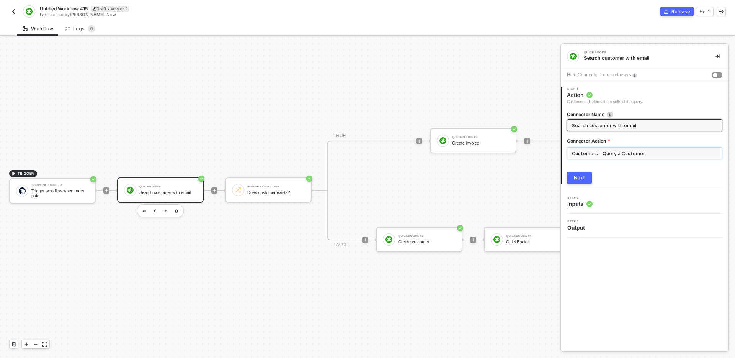
click at [645, 149] on input "Customers - Query a Customer" at bounding box center [645, 153] width 156 height 12
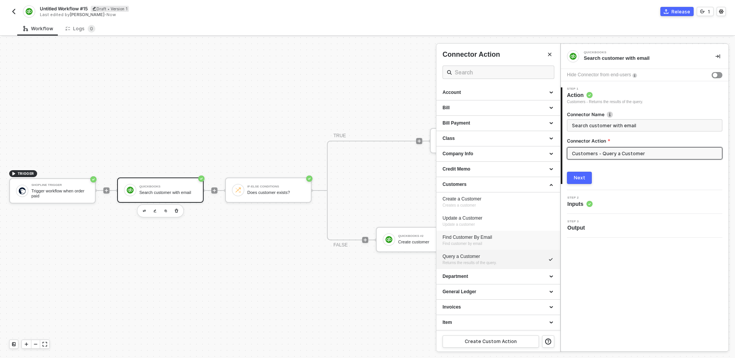
click at [502, 239] on div "Find Customer By Email" at bounding box center [498, 237] width 111 height 7
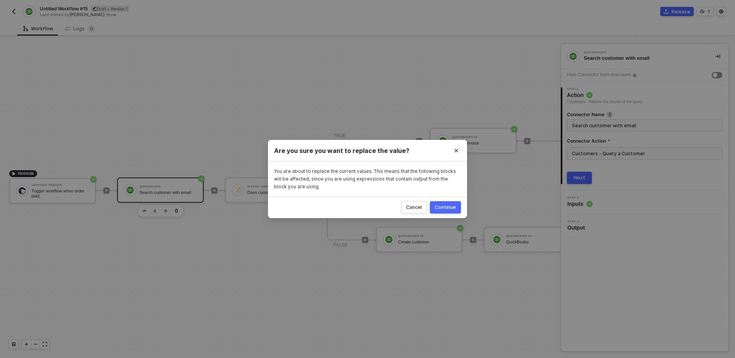
click at [449, 208] on div "Continue" at bounding box center [445, 207] width 21 height 6
type input "Customers - Find Customer By Email"
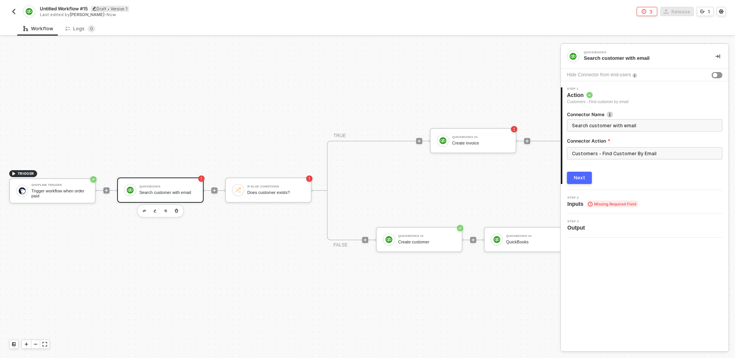
click at [583, 181] on button "Next" at bounding box center [579, 178] width 25 height 12
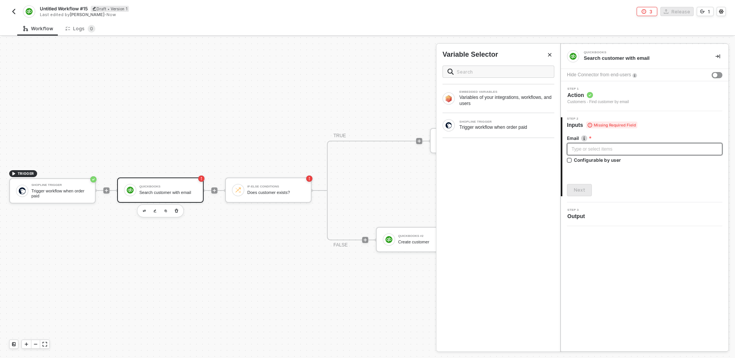
click at [619, 148] on div "Type or select items ﻿" at bounding box center [645, 149] width 146 height 7
click at [473, 129] on div "Trigger workflow when order paid" at bounding box center [507, 127] width 95 height 6
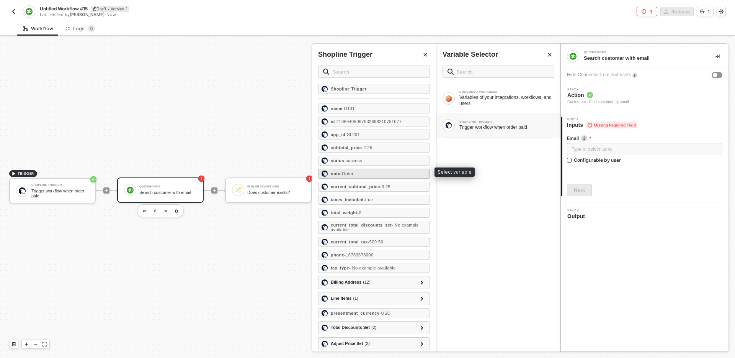
scroll to position [531, 0]
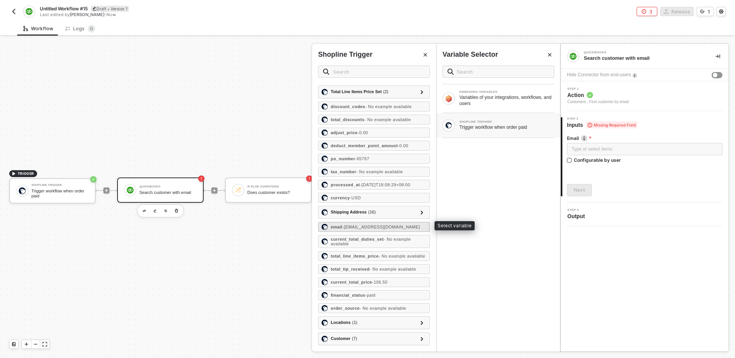
click at [371, 225] on span "- [EMAIL_ADDRESS][DOMAIN_NAME]" at bounding box center [381, 226] width 78 height 5
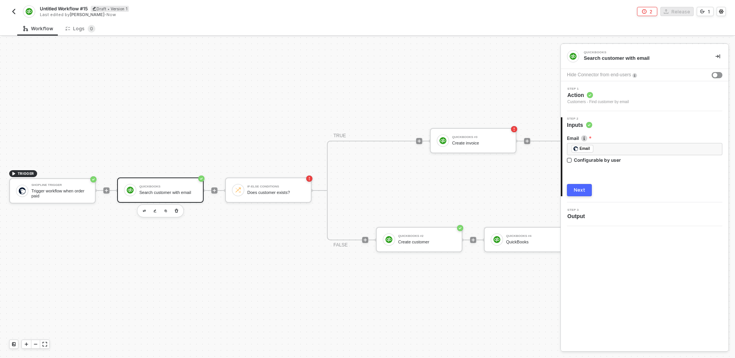
click at [577, 187] on div "Next" at bounding box center [579, 190] width 11 height 6
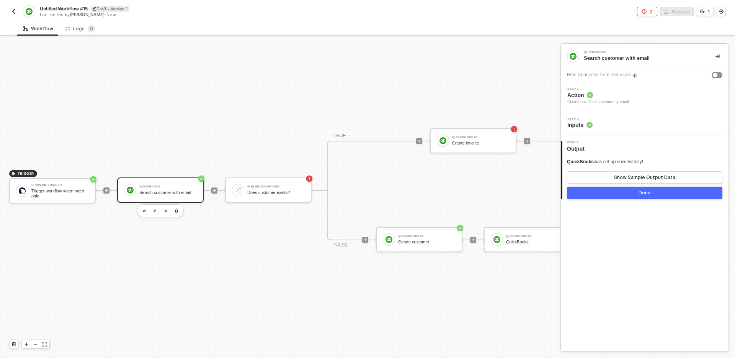
click at [599, 189] on button "Done" at bounding box center [645, 193] width 156 height 12
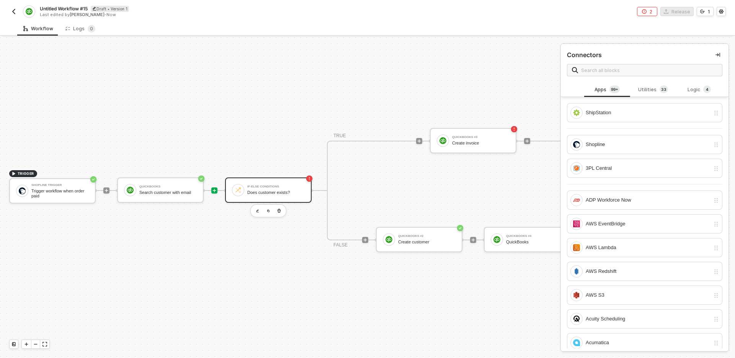
click at [273, 194] on div "Does customer exists?" at bounding box center [275, 192] width 57 height 5
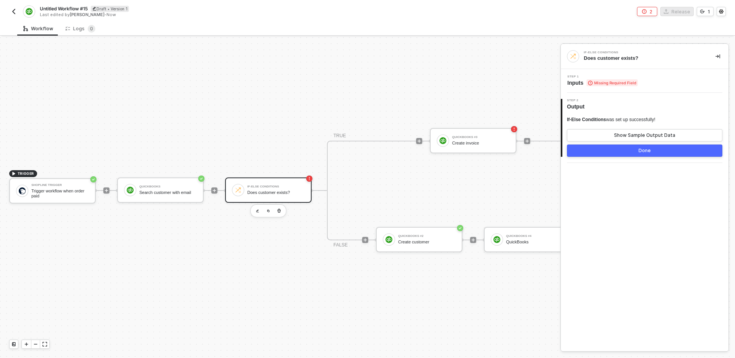
click at [646, 71] on div "Step 1 Inputs Missing Required Field" at bounding box center [645, 81] width 168 height 24
click at [652, 80] on div "Step 1 Inputs Missing Required Field" at bounding box center [646, 80] width 166 height 11
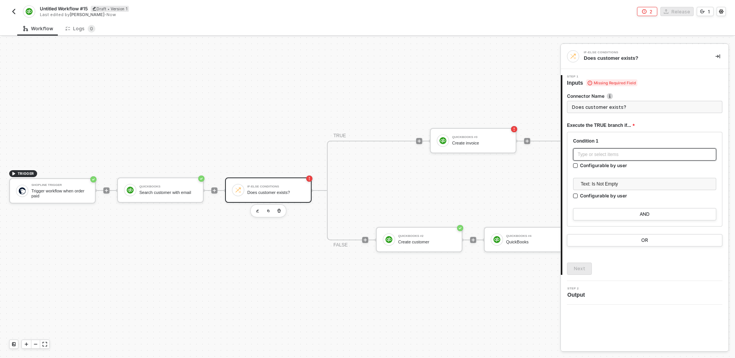
click at [638, 151] on div "Type or select items ﻿" at bounding box center [645, 154] width 134 height 7
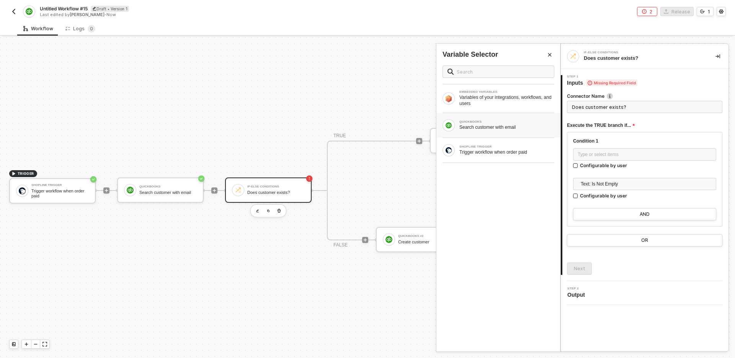
click at [518, 125] on div "Search customer with email" at bounding box center [507, 127] width 95 height 6
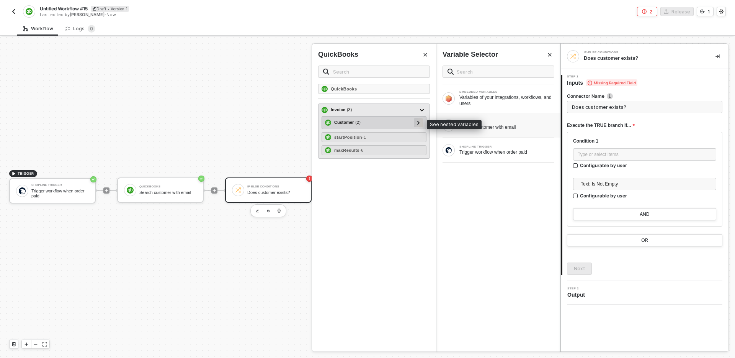
click at [419, 121] on icon at bounding box center [419, 123] width 3 height 4
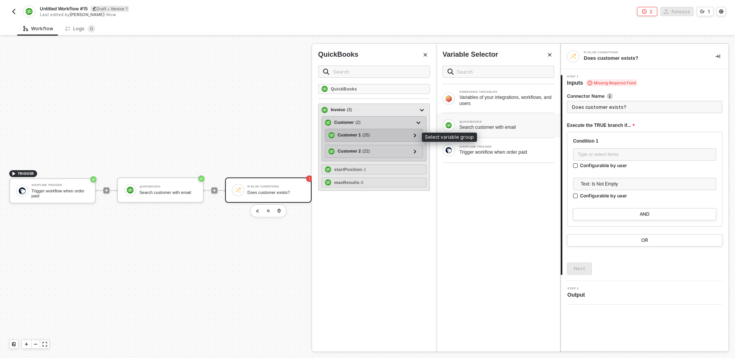
click at [383, 134] on div "Customer 1 ( 25 )" at bounding box center [370, 135] width 82 height 9
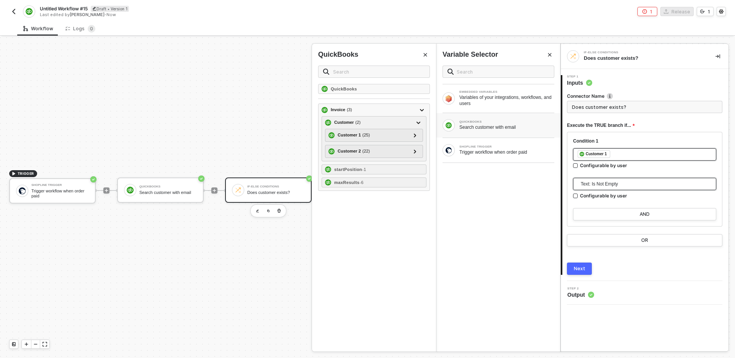
click at [602, 184] on span "Text: Is Not Empty" at bounding box center [646, 183] width 131 height 11
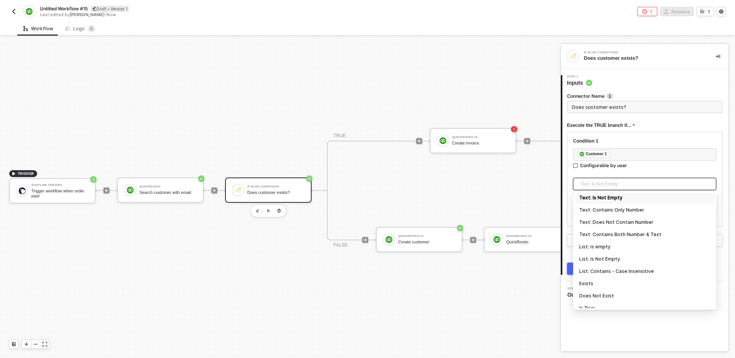
scroll to position [253, 0]
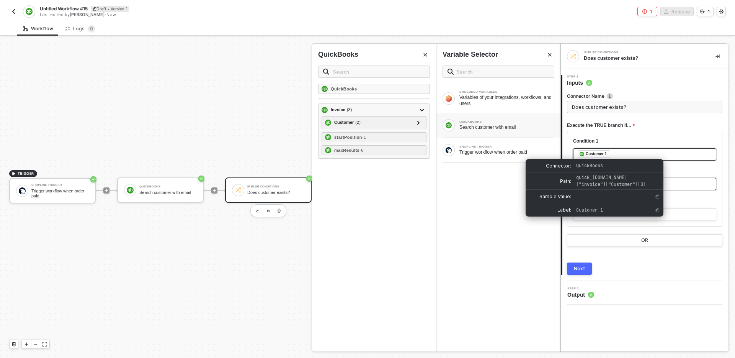
click at [615, 153] on div "﻿ ﻿ Customer 1 ﻿" at bounding box center [645, 154] width 134 height 8
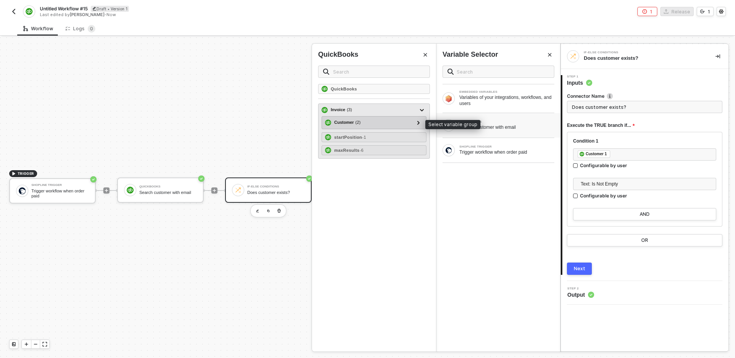
click at [347, 123] on div "Customer ( 2 )" at bounding box center [347, 122] width 26 height 7
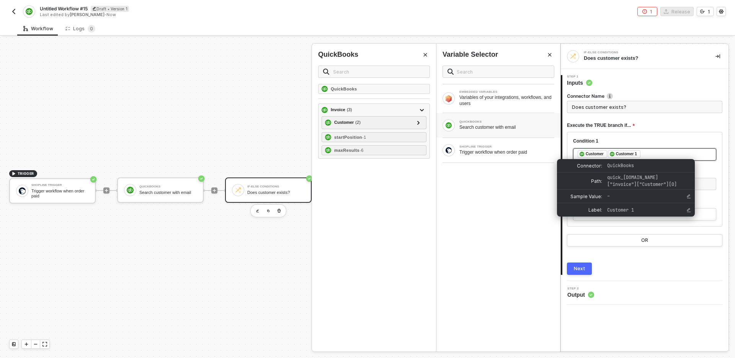
click at [629, 152] on div "Customer 1" at bounding box center [626, 154] width 21 height 7
click at [653, 152] on div "﻿ ﻿ Customer ﻿ ﻿ Customer 1 ﻿" at bounding box center [645, 154] width 134 height 8
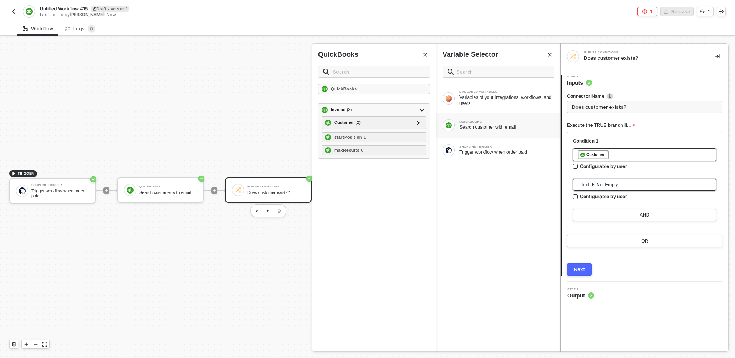
click at [638, 184] on span "Text: Is Not Empty" at bounding box center [646, 184] width 131 height 11
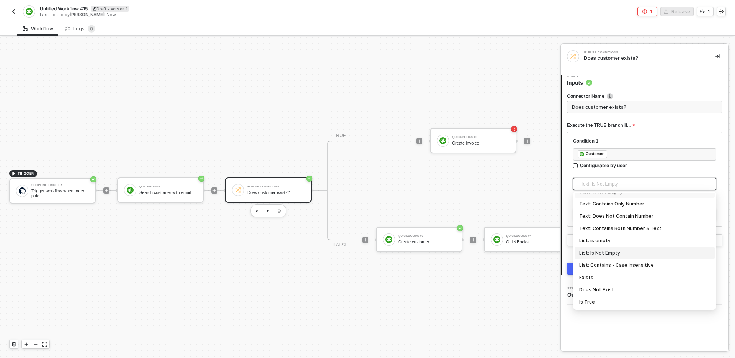
click at [637, 251] on div "List: Is Not Empty" at bounding box center [645, 253] width 131 height 8
type input "Only continue if Customer List: Is Not Empty"
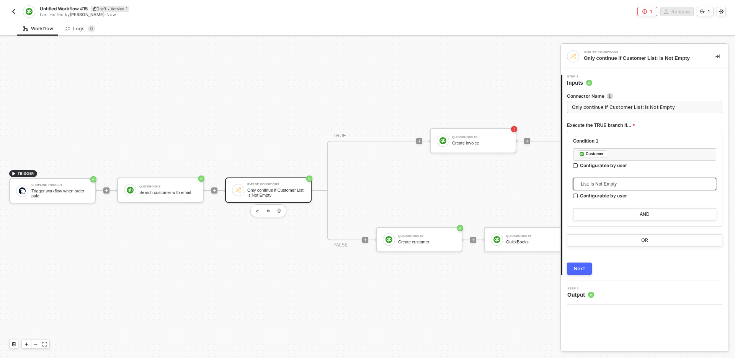
click at [642, 264] on div "Next" at bounding box center [645, 268] width 156 height 12
click at [583, 269] on div "Next" at bounding box center [579, 268] width 11 height 6
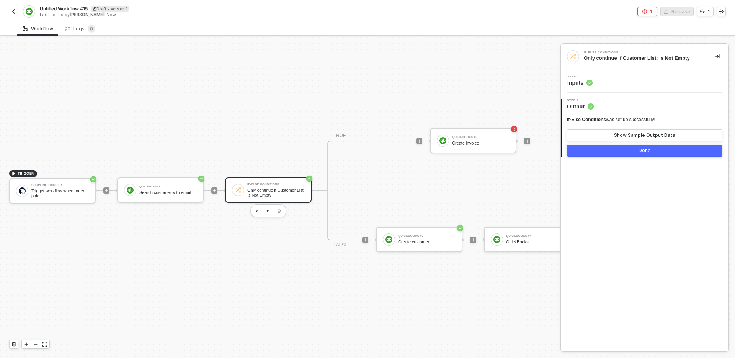
click at [620, 154] on button "Done" at bounding box center [645, 150] width 156 height 12
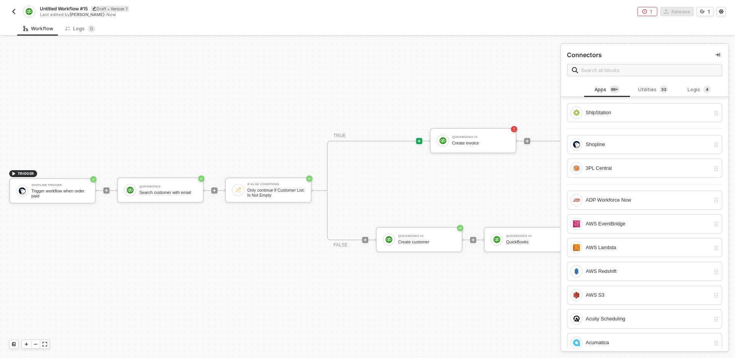
drag, startPoint x: 486, startPoint y: 201, endPoint x: 436, endPoint y: 206, distance: 50.0
click at [436, 206] on div "TRUE QuickBooks #3 Create invoice FALSE QuickBooks #2 Create customer QuickBook…" at bounding box center [473, 191] width 293 height 100
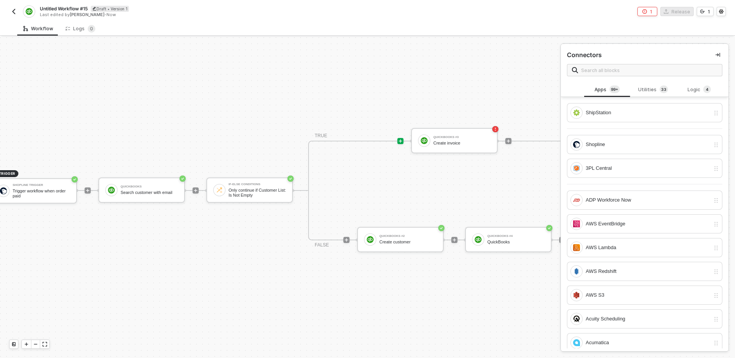
scroll to position [14, 1]
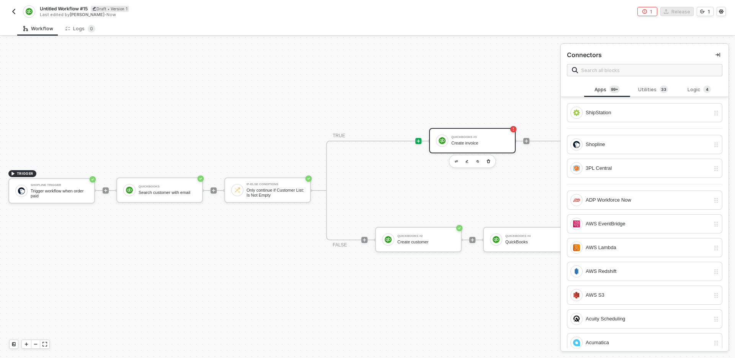
click at [469, 141] on div "Create invoice" at bounding box center [480, 143] width 57 height 5
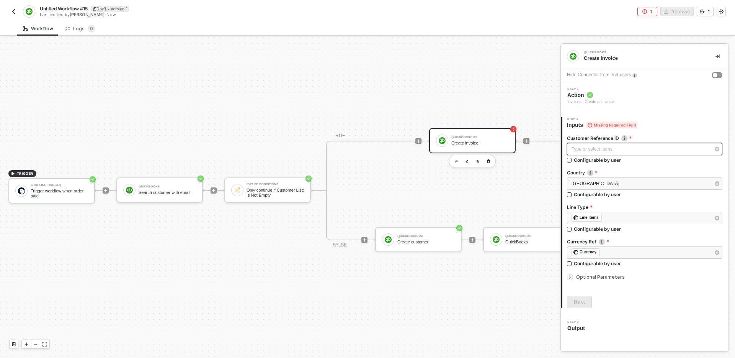
click at [642, 149] on div "Type or select items ﻿" at bounding box center [641, 149] width 139 height 7
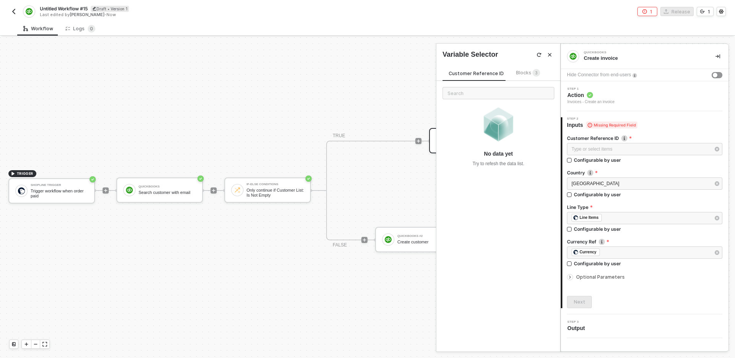
click at [524, 72] on span "Blocks 3" at bounding box center [528, 73] width 24 height 6
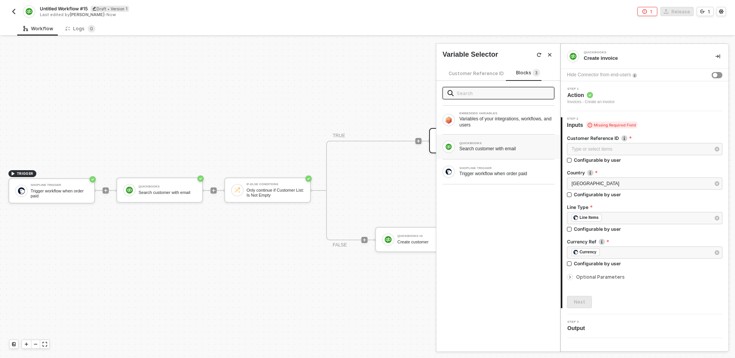
click at [506, 148] on div "Search customer with email" at bounding box center [507, 149] width 95 height 6
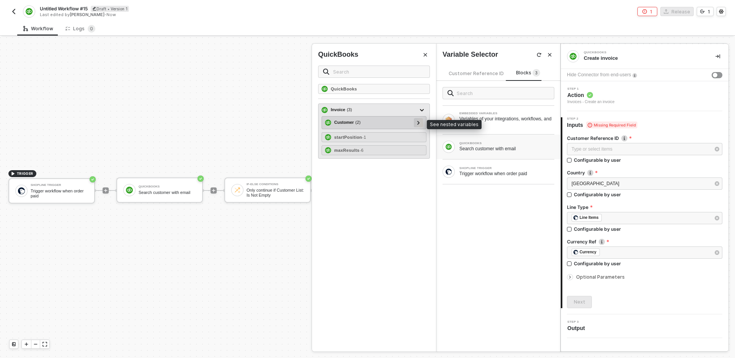
click at [418, 124] on icon at bounding box center [419, 123] width 2 height 4
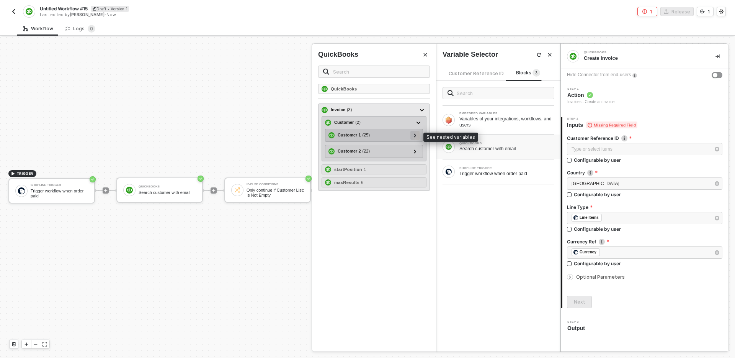
click at [414, 134] on icon at bounding box center [415, 135] width 2 height 4
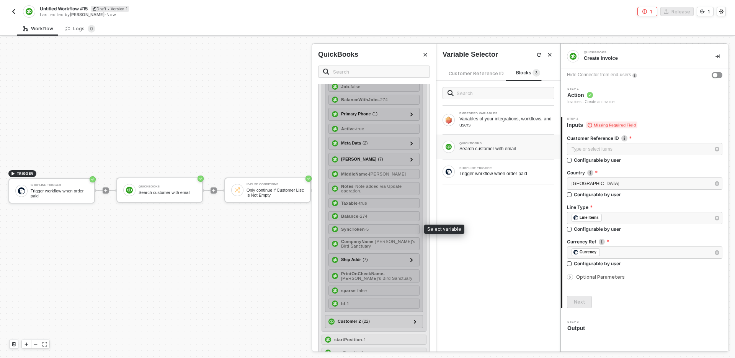
scroll to position [193, 0]
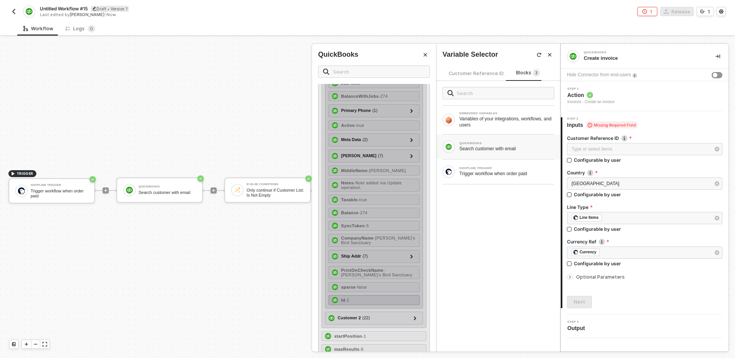
click at [382, 298] on div "Id - 1" at bounding box center [374, 300] width 91 height 10
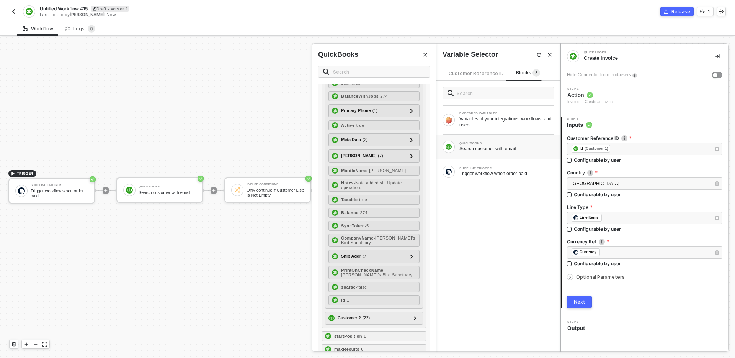
click at [424, 54] on icon "Close" at bounding box center [425, 54] width 5 height 5
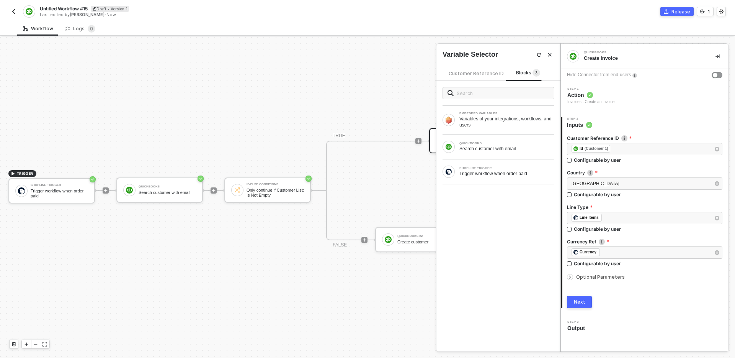
click at [587, 302] on button "Next" at bounding box center [579, 302] width 25 height 12
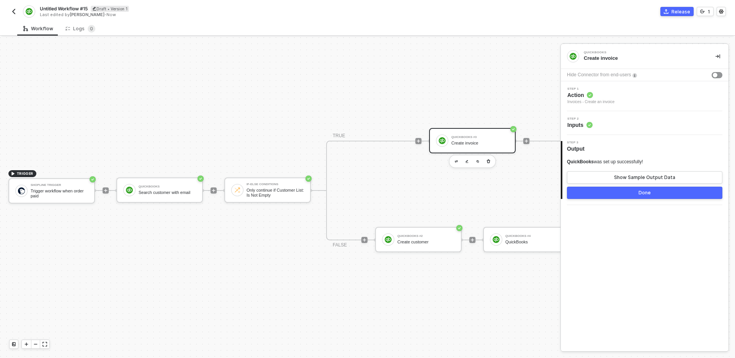
click at [434, 285] on div "TRIGGER Shopline Trigger Trigger workflow when order paid QuickBooks Search cus…" at bounding box center [316, 190] width 634 height 335
click at [621, 194] on button "Done" at bounding box center [645, 193] width 156 height 12
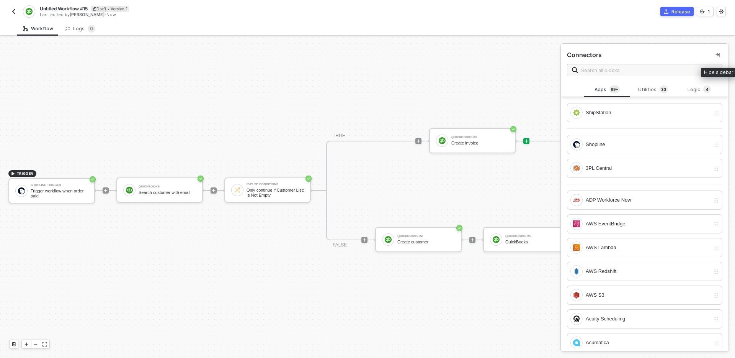
click at [717, 51] on button "button" at bounding box center [718, 54] width 9 height 9
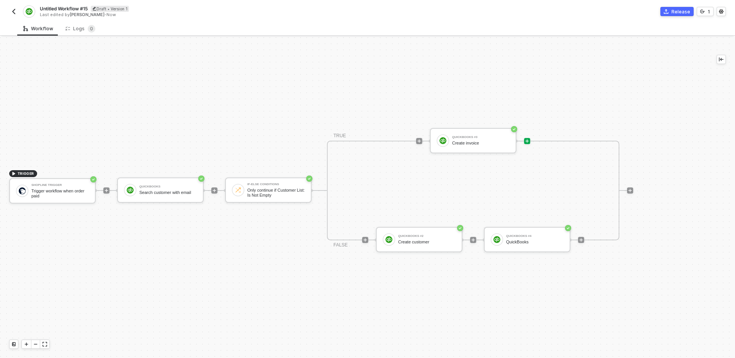
click at [506, 292] on div "TRIGGER Shopline Trigger Trigger workflow when order paid QuickBooks Search cus…" at bounding box center [352, 190] width 704 height 335
click at [193, 116] on div "TRIGGER Shopline Trigger Trigger workflow when order paid QuickBooks Search cus…" at bounding box center [352, 190] width 704 height 335
click at [472, 137] on div "QuickBooks #3" at bounding box center [480, 137] width 57 height 3
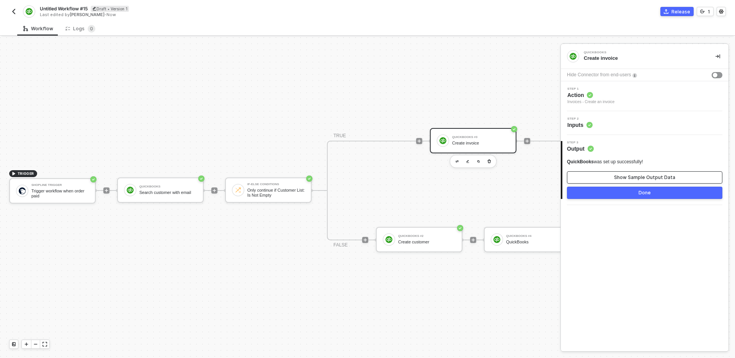
click at [635, 179] on div "Show Sample Output Data" at bounding box center [644, 177] width 61 height 6
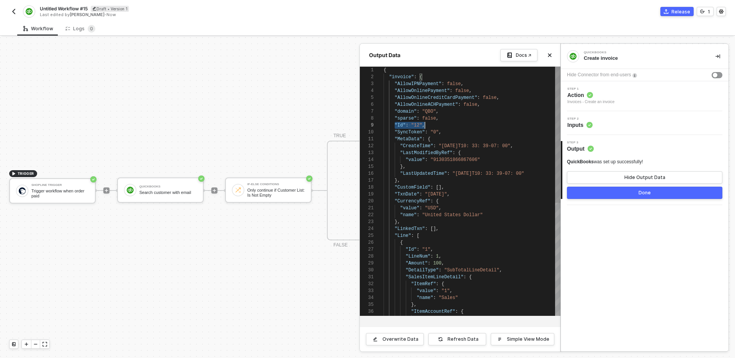
scroll to position [55, 41]
drag, startPoint x: 395, startPoint y: 124, endPoint x: 436, endPoint y: 124, distance: 41.0
type textarea ""MetaData": { "CreateTime": "[DATE]T10: 33: 39-07: 00", "LastModifiedByRef": { …"
click at [410, 188] on span ""CustomField"" at bounding box center [413, 187] width 36 height 5
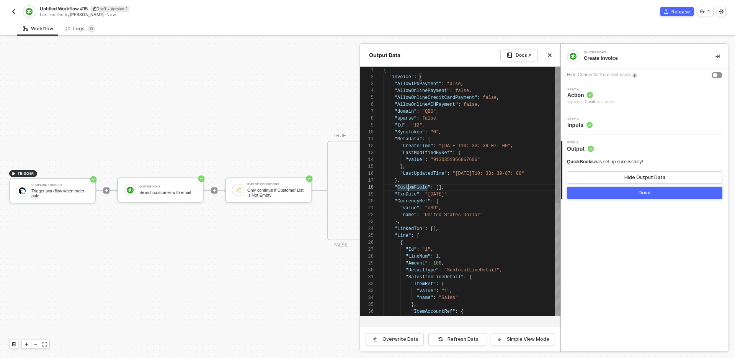
scroll to position [48, 61]
click at [462, 186] on div ""CustomField" : []," at bounding box center [472, 187] width 177 height 7
click at [623, 124] on div "Step 2 Inputs" at bounding box center [646, 122] width 166 height 11
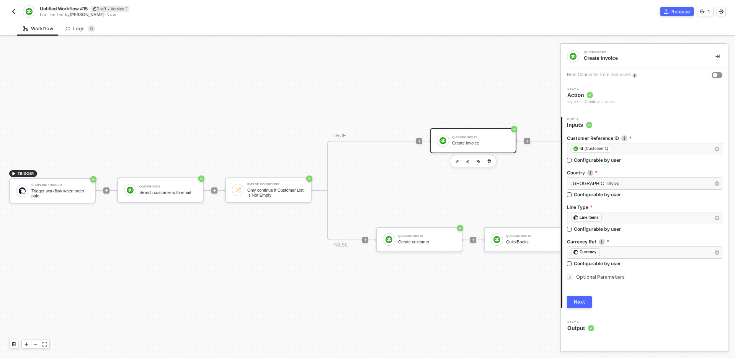
click at [608, 276] on span "Optional Parameters" at bounding box center [600, 277] width 49 height 6
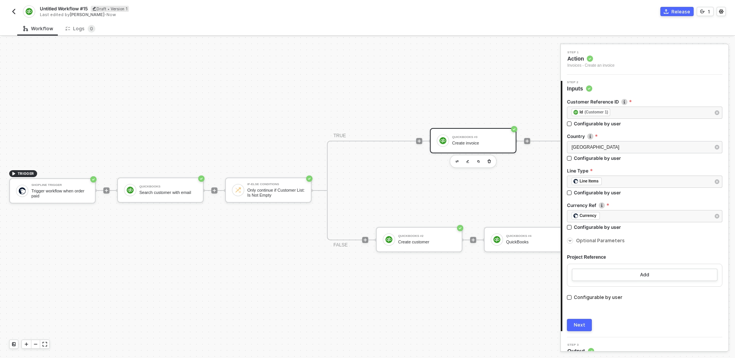
scroll to position [46, 0]
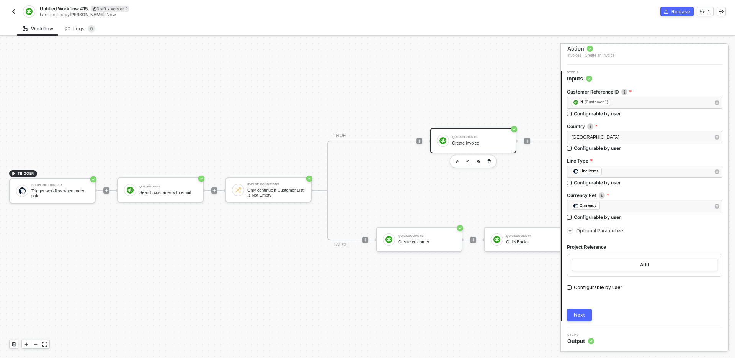
click at [589, 231] on span "Optional Parameters" at bounding box center [600, 231] width 49 height 6
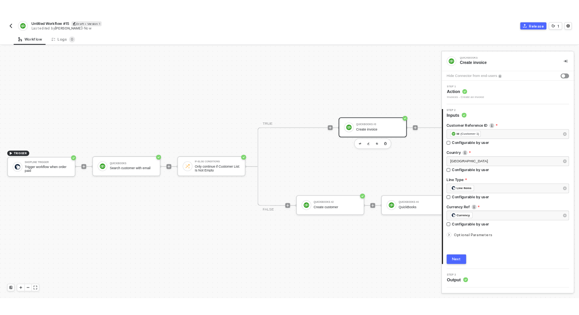
scroll to position [0, 0]
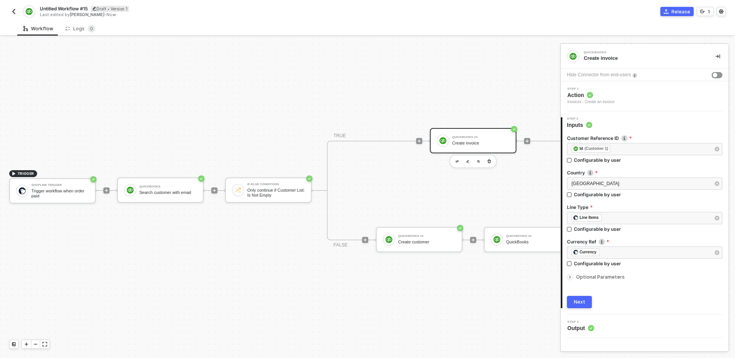
click at [585, 301] on button "Next" at bounding box center [579, 302] width 25 height 12
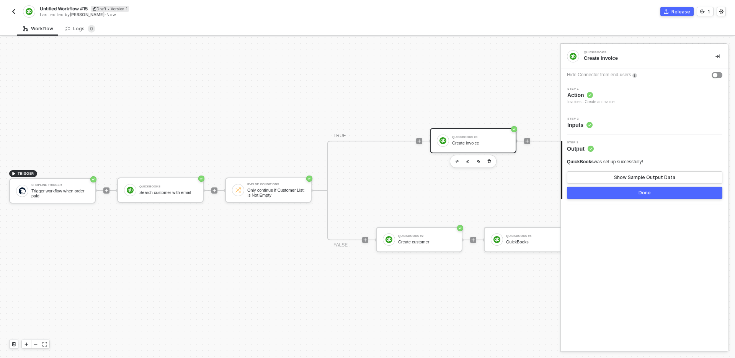
click at [598, 193] on button "Done" at bounding box center [645, 193] width 156 height 12
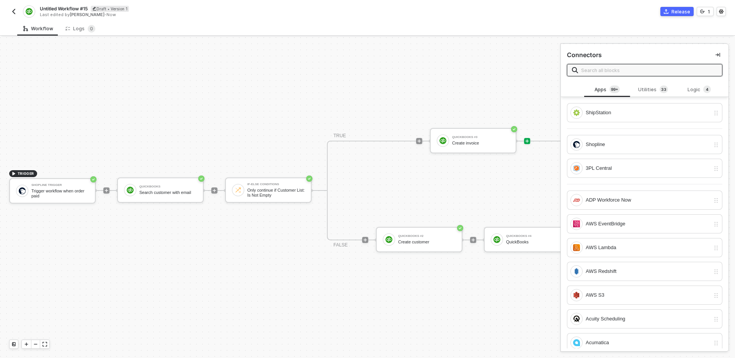
click at [714, 49] on div "Connectors" at bounding box center [645, 63] width 168 height 38
click at [715, 57] on button "button" at bounding box center [718, 54] width 9 height 9
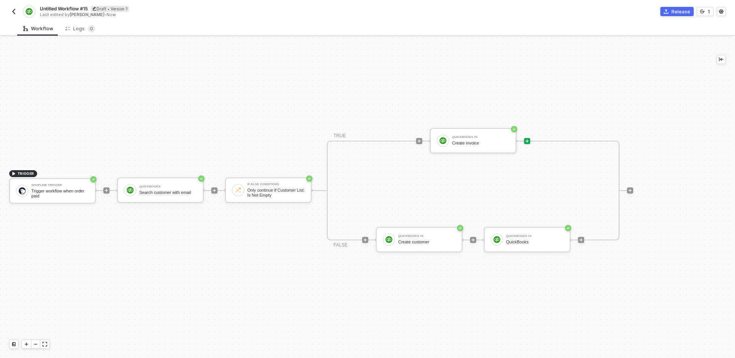
click at [581, 70] on div "TRIGGER Shopline Trigger Trigger workflow when order paid QuickBooks Search cus…" at bounding box center [352, 190] width 704 height 335
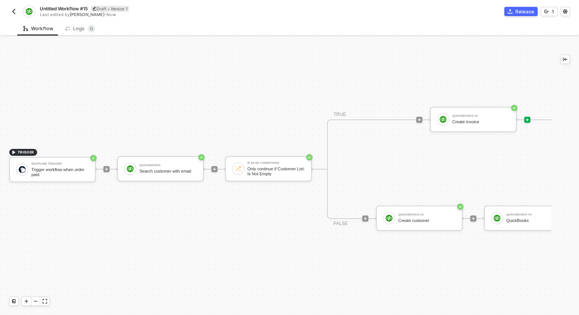
scroll to position [14, 0]
